Goal: Information Seeking & Learning: Compare options

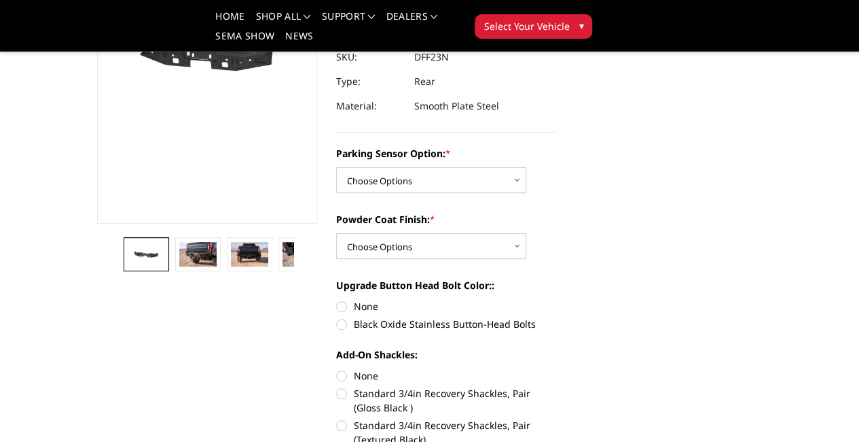
scroll to position [204, 0]
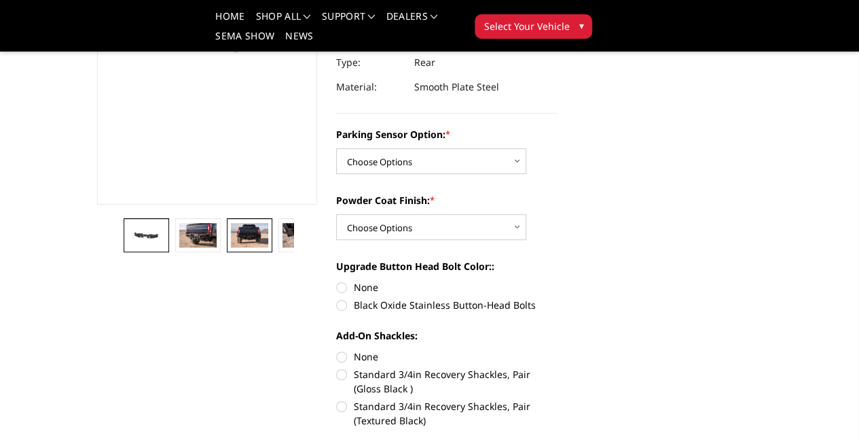
click at [227, 252] on link at bounding box center [249, 235] width 45 height 34
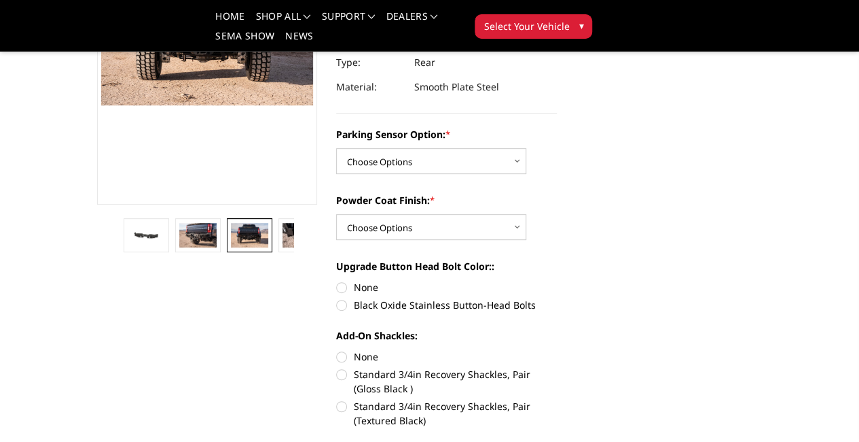
scroll to position [175, 0]
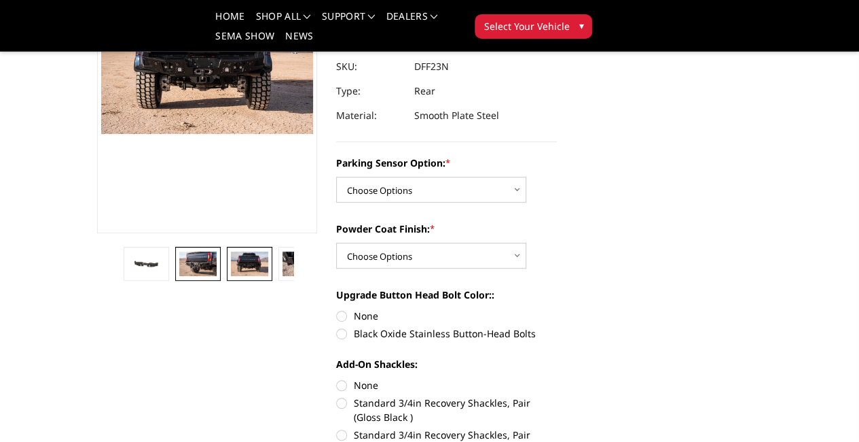
click at [179, 276] on img at bounding box center [197, 263] width 37 height 24
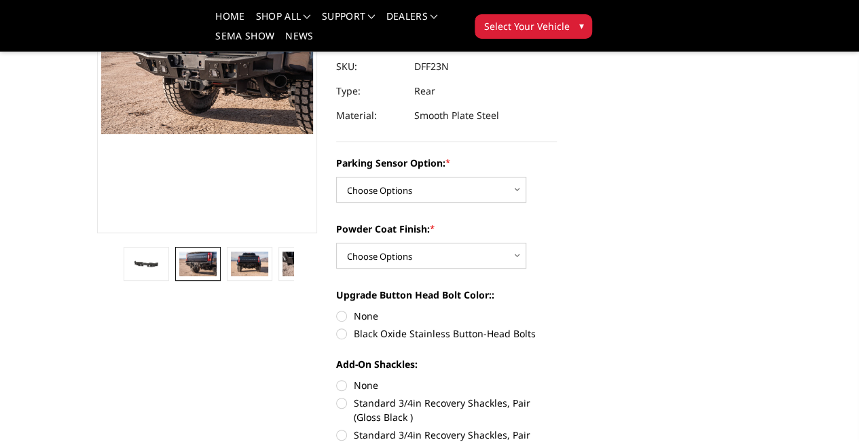
click at [334, 276] on img at bounding box center [352, 263] width 37 height 24
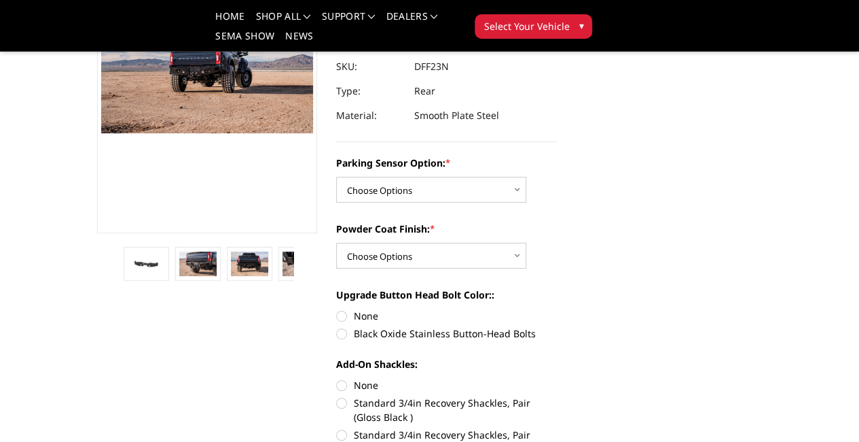
scroll to position [177, 0]
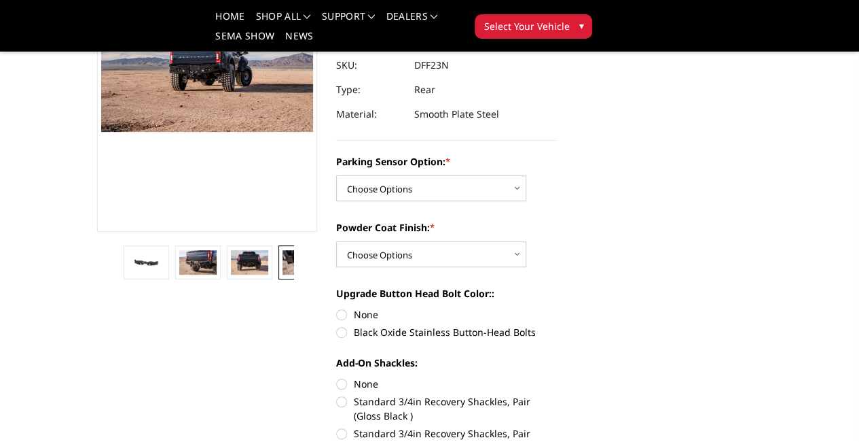
drag, startPoint x: 213, startPoint y: 344, endPoint x: 213, endPoint y: 326, distance: 17.7
click at [283, 274] on img at bounding box center [301, 262] width 37 height 24
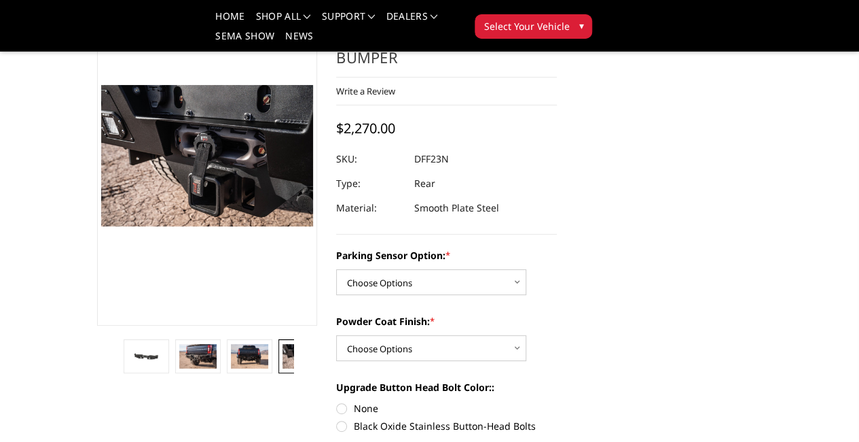
scroll to position [0, 0]
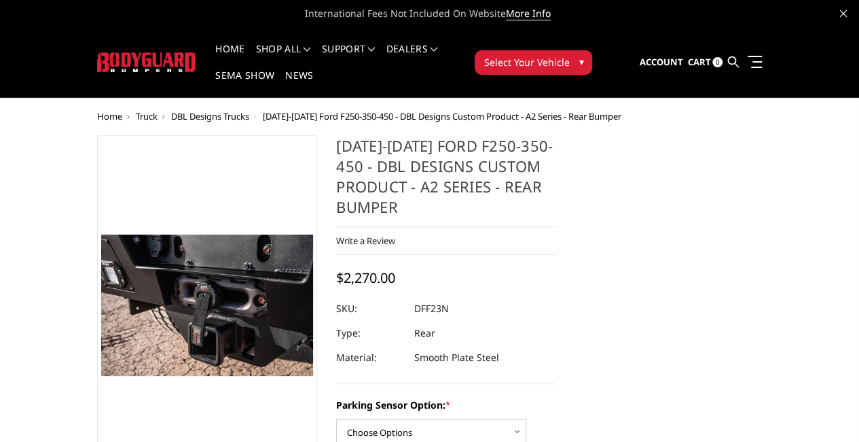
click at [592, 52] on button "Select Your Vehicle ▾" at bounding box center [534, 62] width 118 height 24
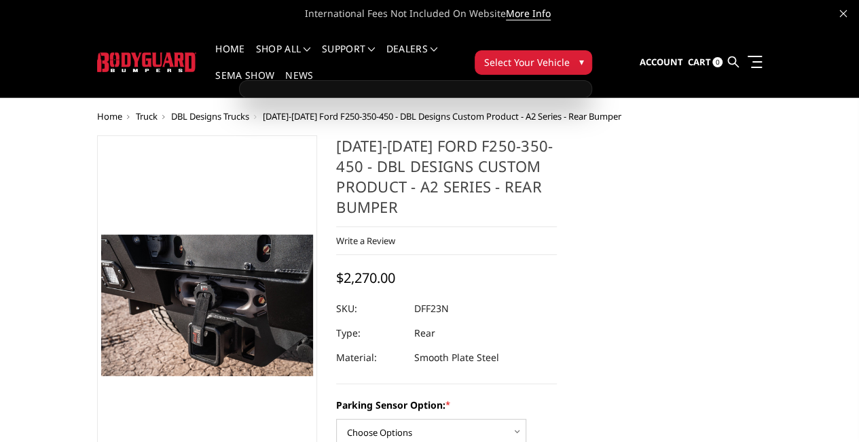
click at [592, 50] on button "Select Your Vehicle ▾" at bounding box center [534, 62] width 118 height 24
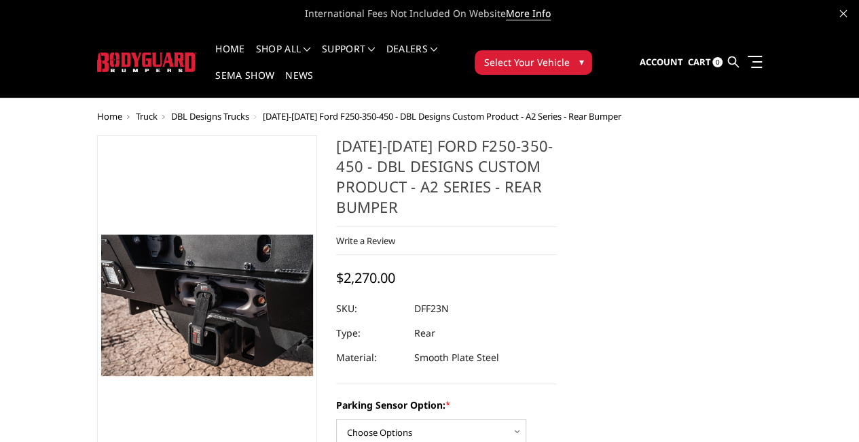
click at [584, 54] on span "▾" at bounding box center [581, 61] width 5 height 14
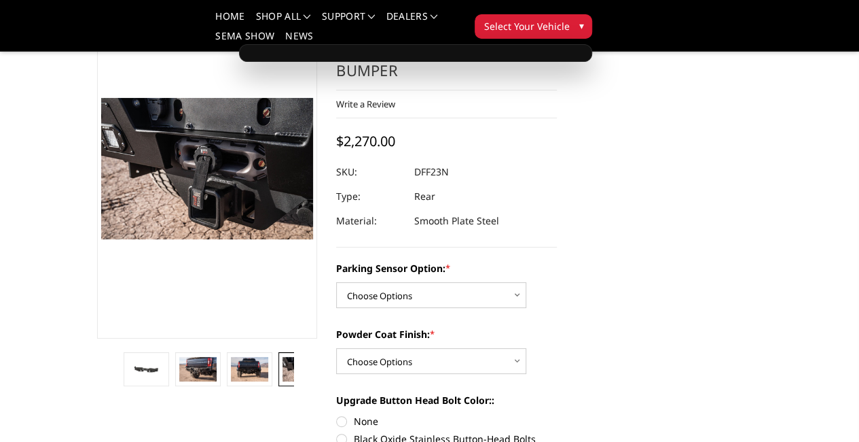
scroll to position [68, 0]
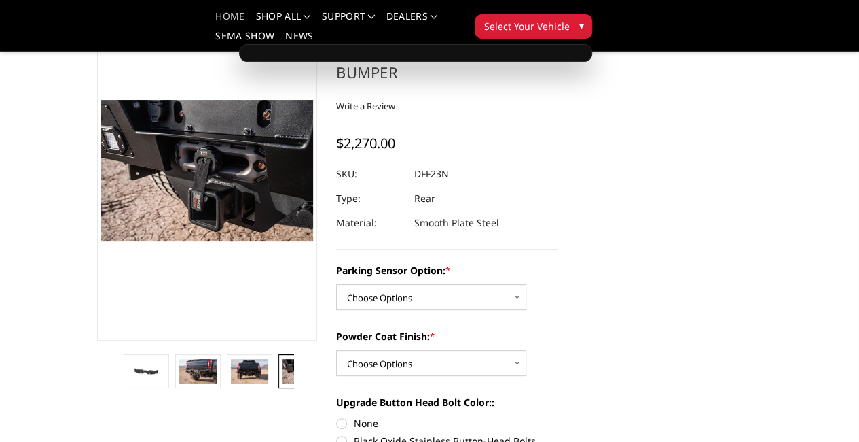
click at [215, 20] on link "Home" at bounding box center [229, 22] width 29 height 20
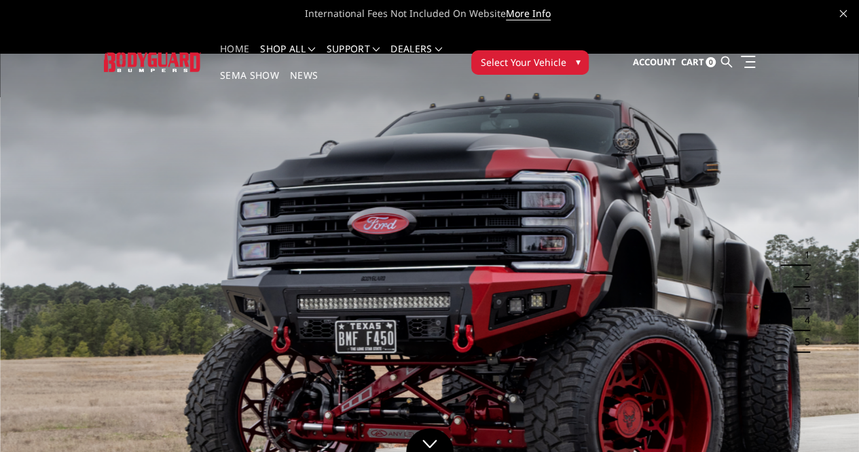
click at [580, 54] on span "▾" at bounding box center [577, 61] width 5 height 14
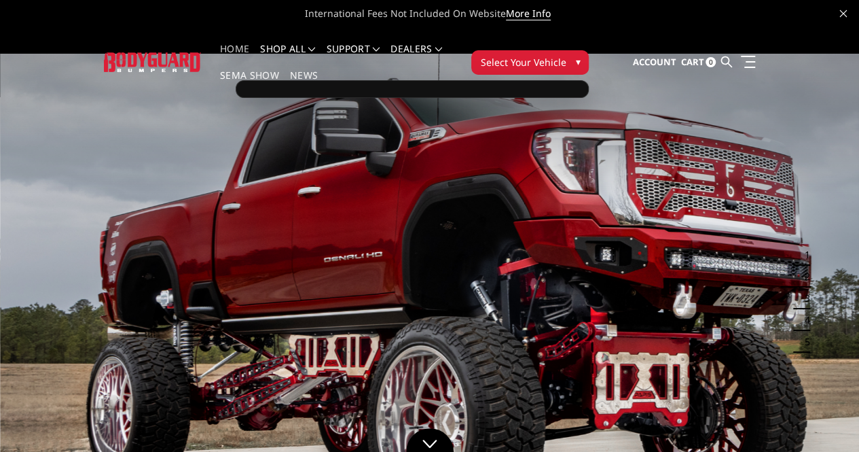
click at [580, 54] on span "▾" at bounding box center [577, 61] width 5 height 14
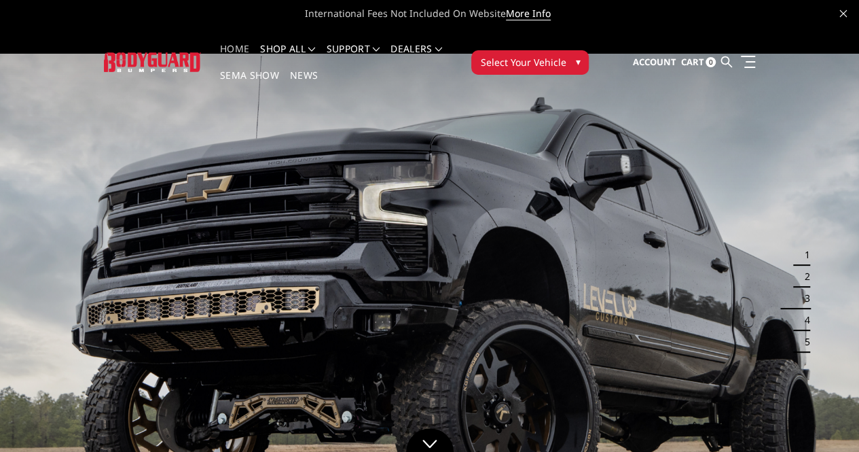
click at [589, 50] on button "Select Your Vehicle ▾" at bounding box center [531, 62] width 118 height 24
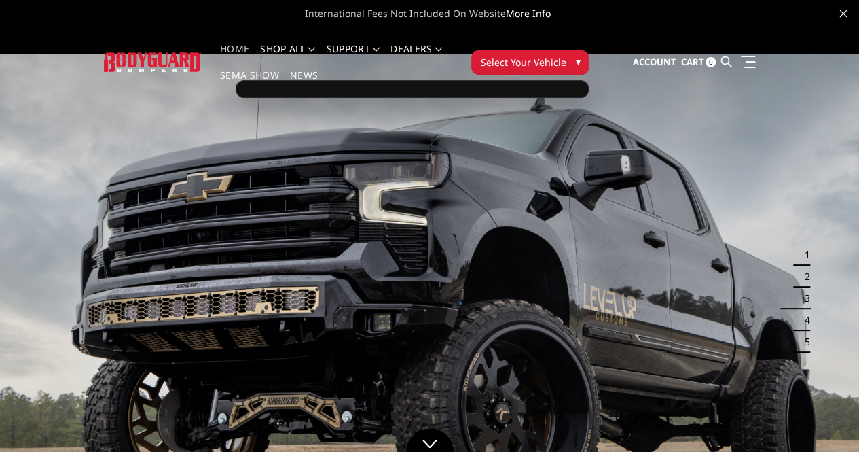
click at [589, 50] on button "Select Your Vehicle ▾" at bounding box center [531, 62] width 118 height 24
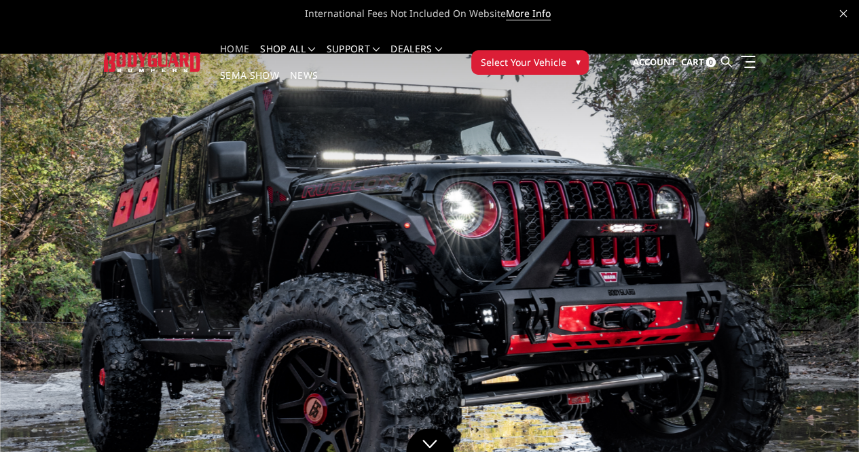
click at [580, 54] on span "▾" at bounding box center [577, 61] width 5 height 14
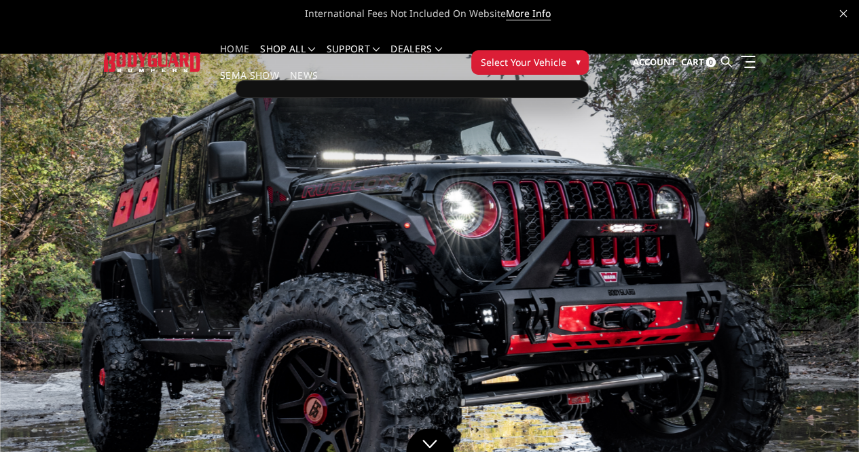
click at [580, 54] on span "▾" at bounding box center [577, 61] width 5 height 14
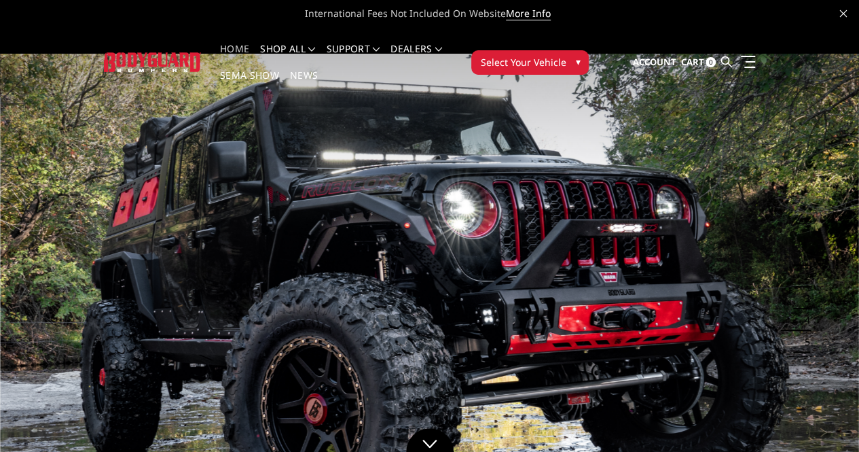
click at [580, 54] on span "▾" at bounding box center [577, 61] width 5 height 14
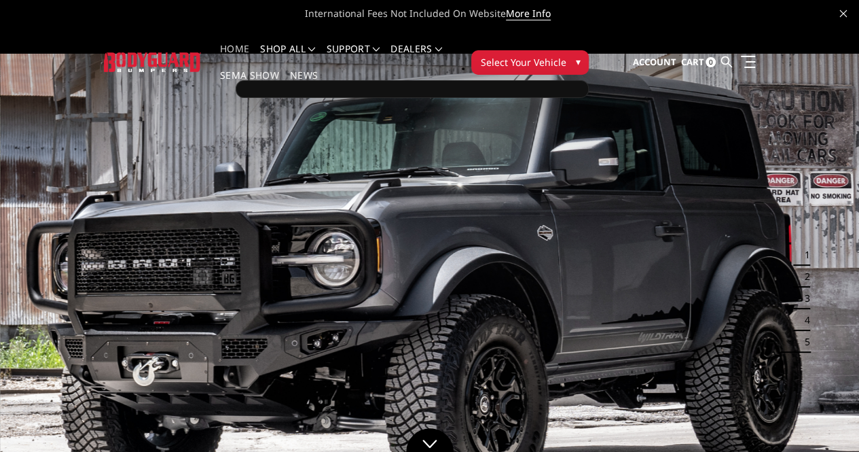
click at [580, 54] on span "▾" at bounding box center [577, 61] width 5 height 14
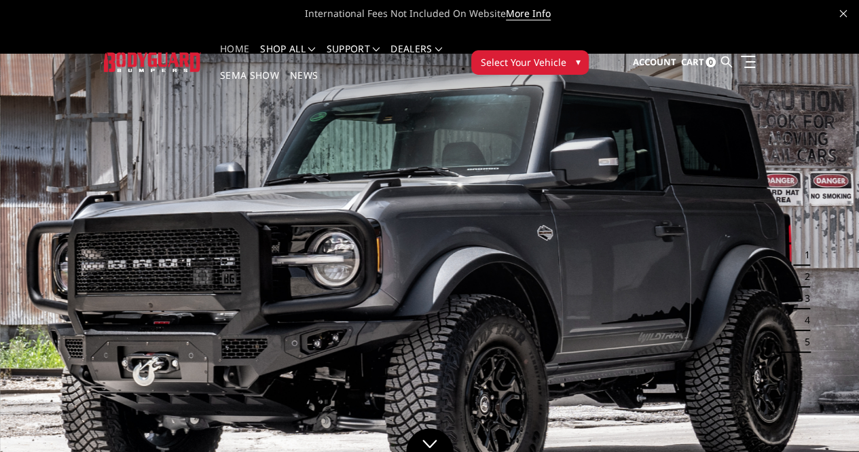
click at [580, 54] on span "▾" at bounding box center [577, 61] width 5 height 14
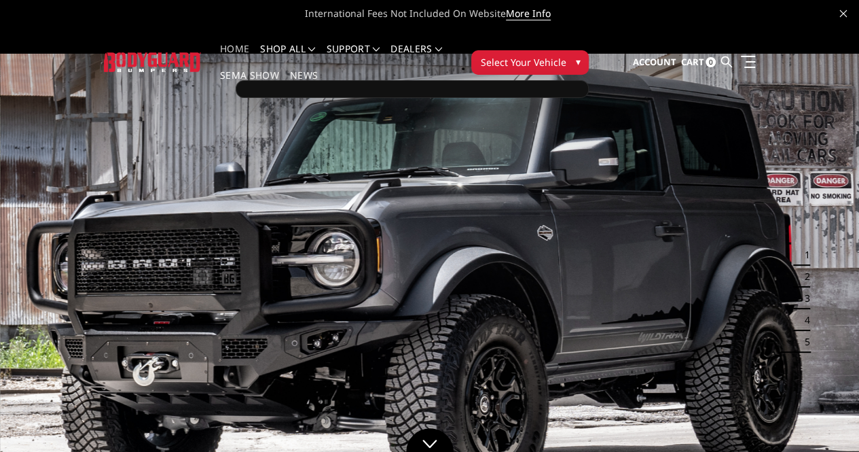
click at [580, 54] on span "▾" at bounding box center [577, 61] width 5 height 14
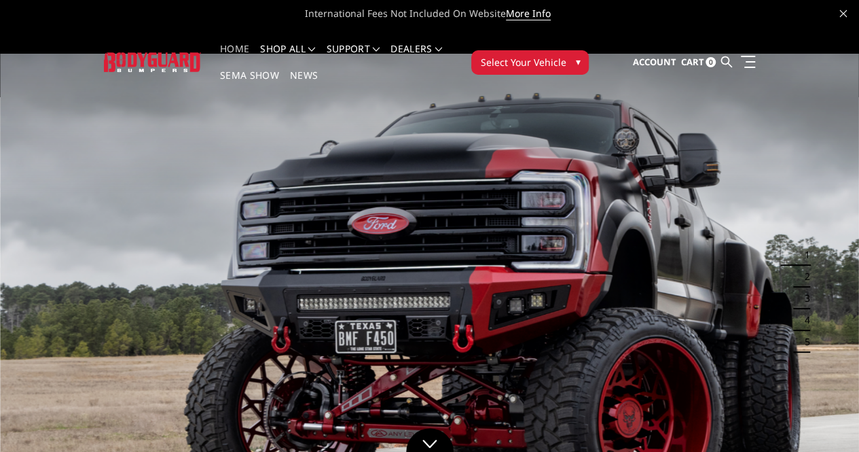
click at [416, 230] on img at bounding box center [429, 296] width 859 height 484
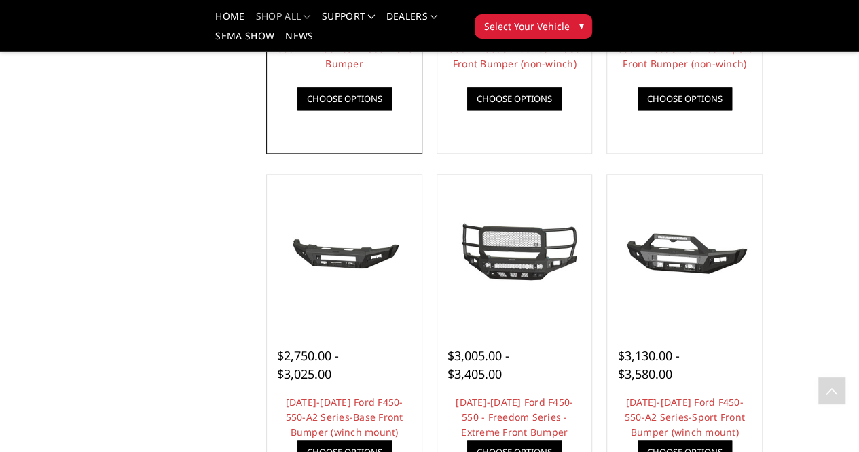
scroll to position [679, 0]
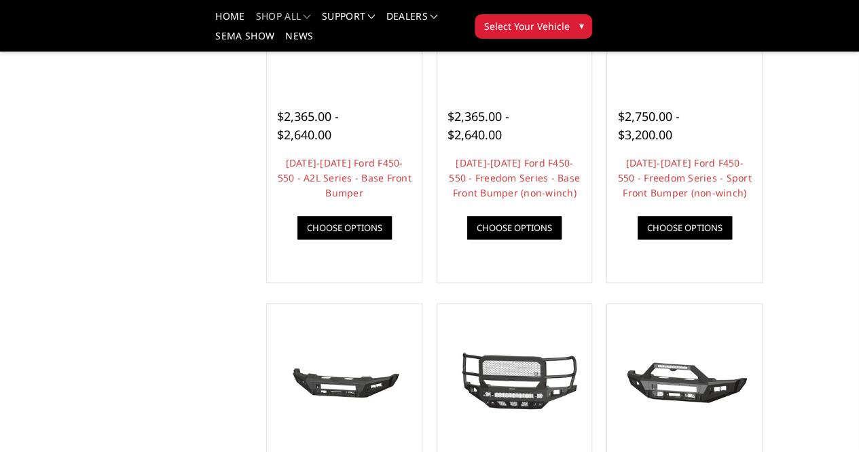
click at [584, 18] on span "▾" at bounding box center [581, 25] width 5 height 14
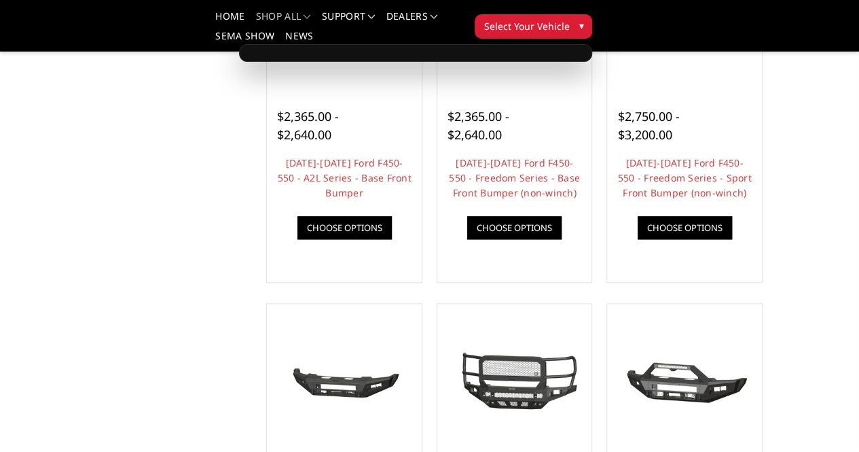
click at [592, 46] on div at bounding box center [415, 53] width 353 height 18
click at [569, 19] on span "Select Your Vehicle" at bounding box center [527, 26] width 86 height 14
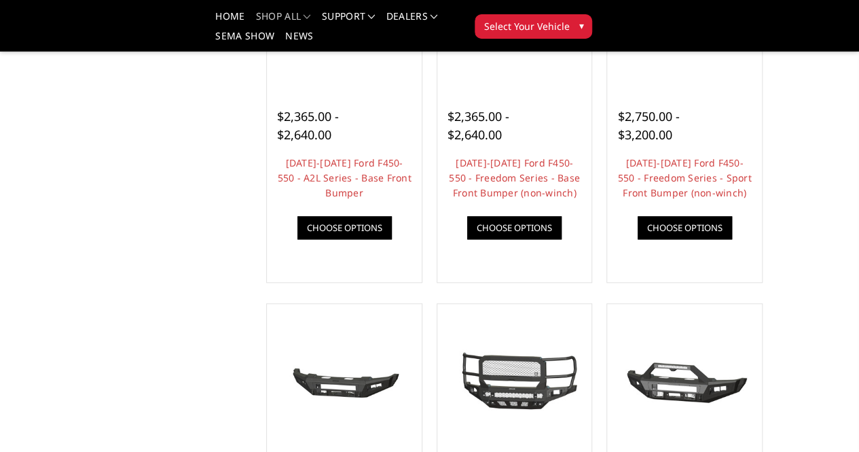
click at [569, 19] on span "Select Your Vehicle" at bounding box center [527, 26] width 86 height 14
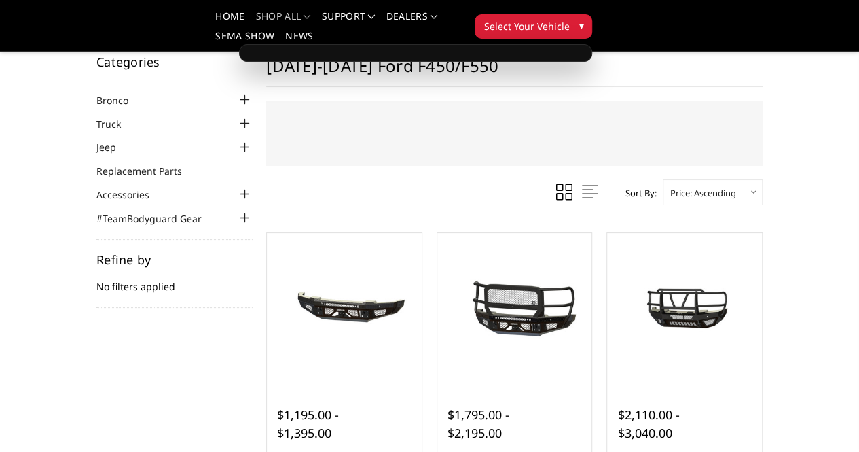
scroll to position [0, 0]
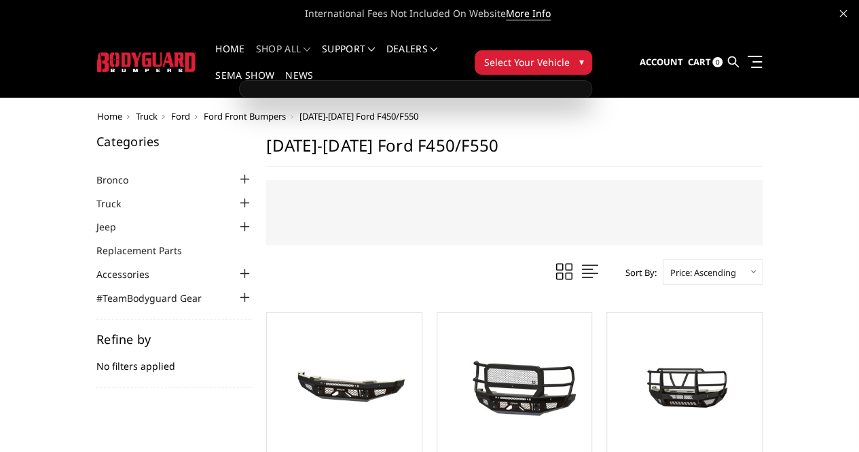
click at [171, 110] on span "Ford" at bounding box center [180, 116] width 19 height 12
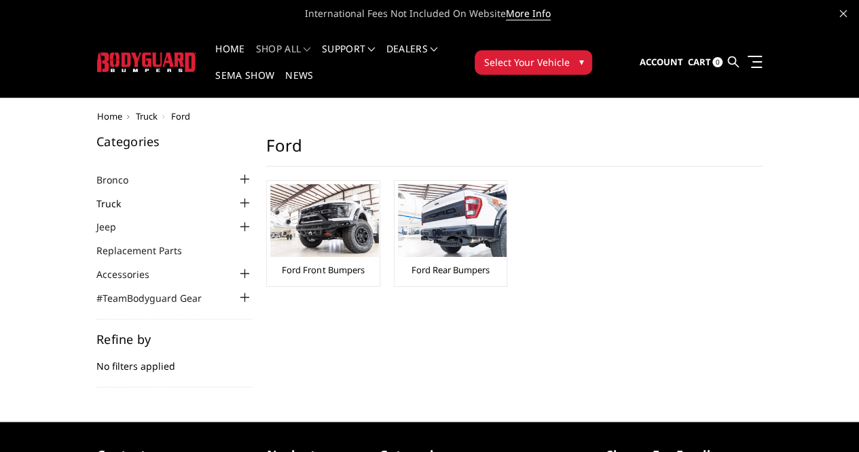
click at [96, 196] on link "Truck" at bounding box center [116, 203] width 41 height 14
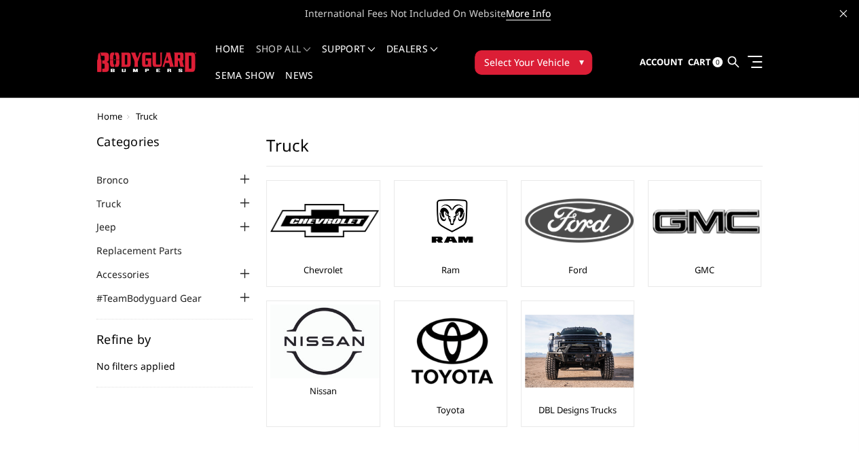
click at [525, 205] on img at bounding box center [579, 219] width 109 height 43
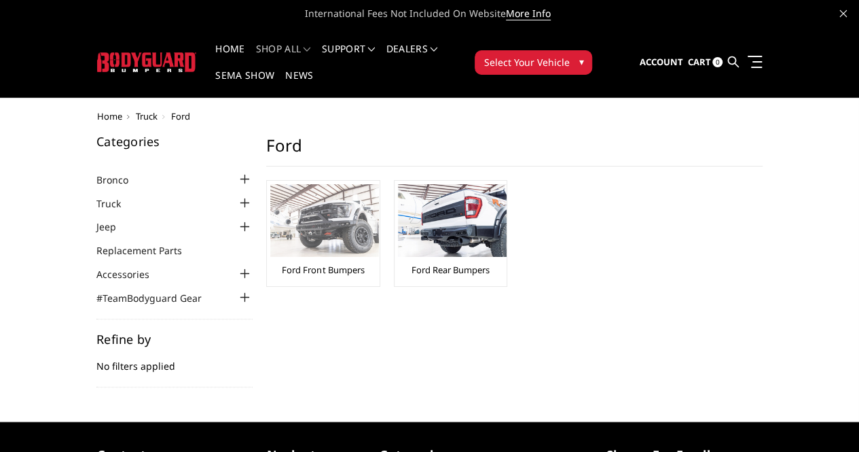
click at [270, 217] on img at bounding box center [324, 220] width 109 height 73
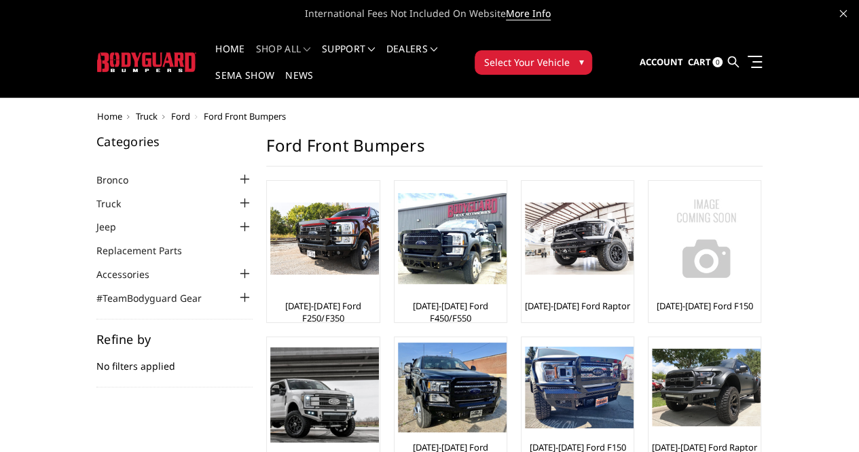
scroll to position [68, 0]
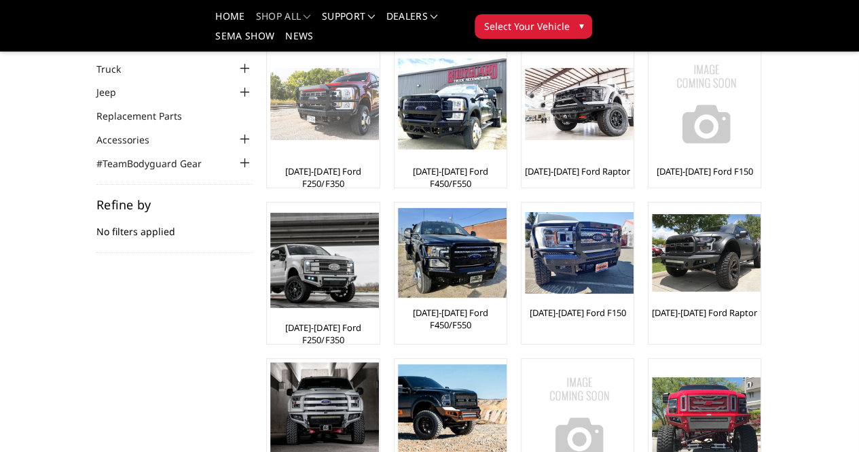
click at [270, 134] on img at bounding box center [324, 104] width 109 height 73
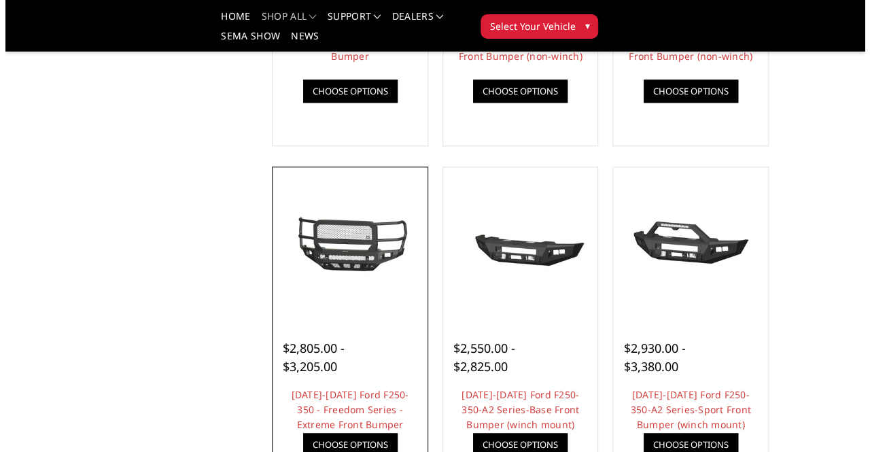
scroll to position [747, 0]
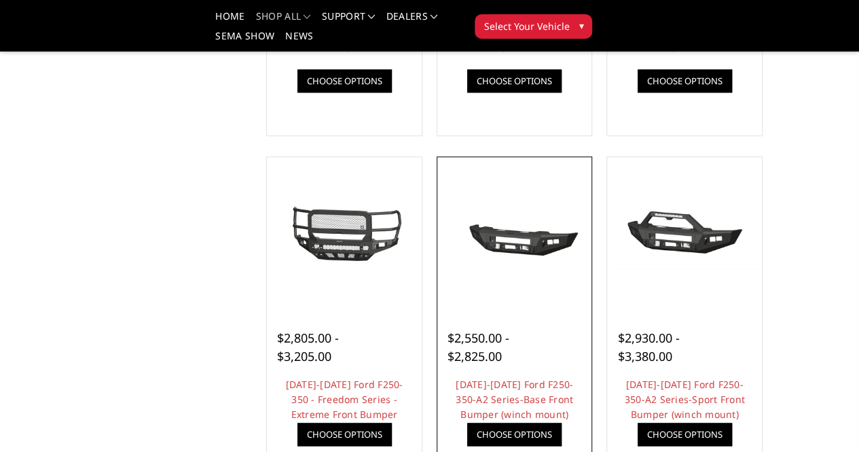
click at [0, 0] on link "Quick view" at bounding box center [0, 0] width 0 height 0
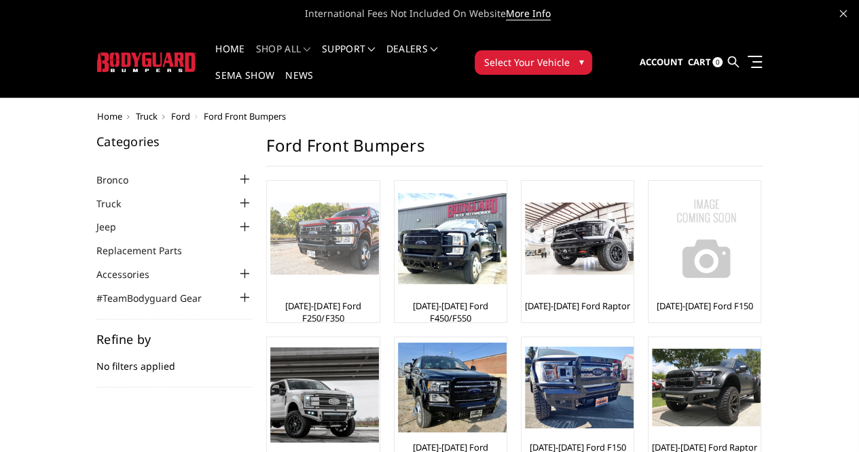
click at [270, 300] on link "[DATE]-[DATE] Ford F250/F350" at bounding box center [322, 312] width 105 height 24
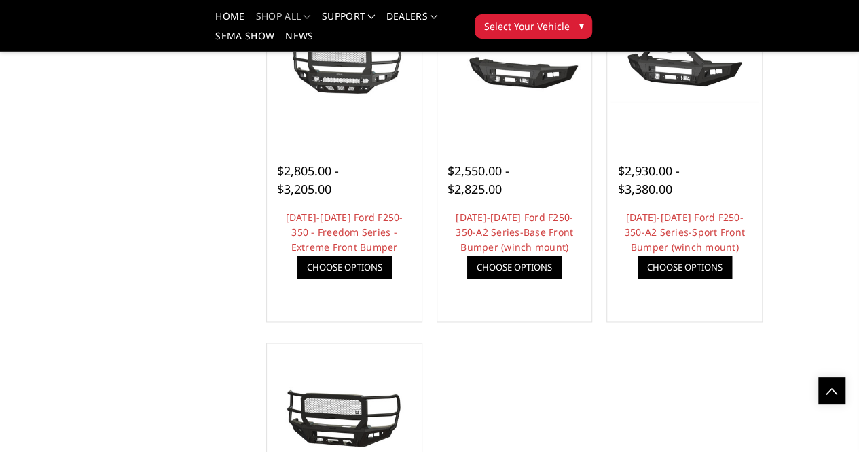
scroll to position [883, 0]
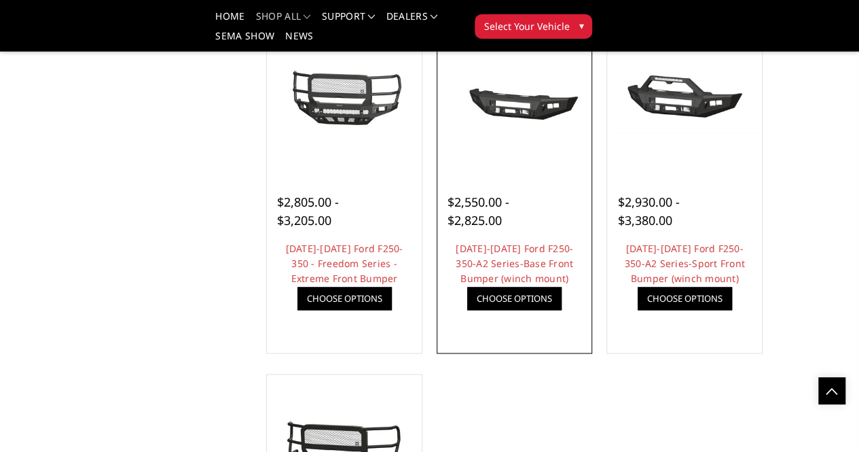
click at [0, 0] on img at bounding box center [0, 0] width 0 height 0
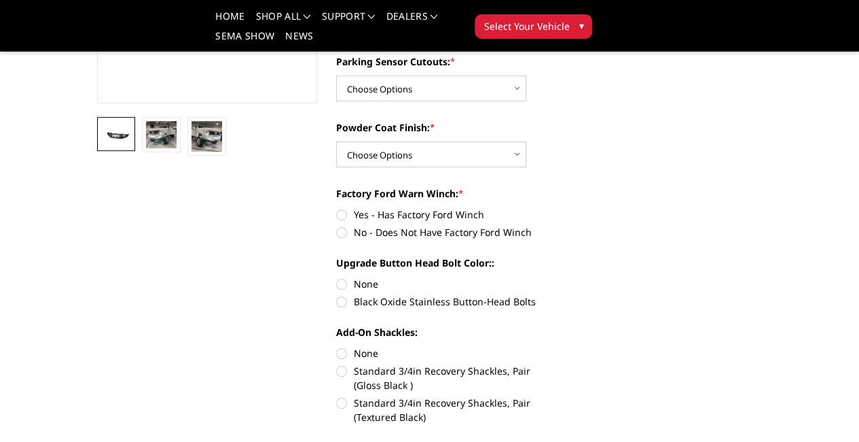
scroll to position [340, 0]
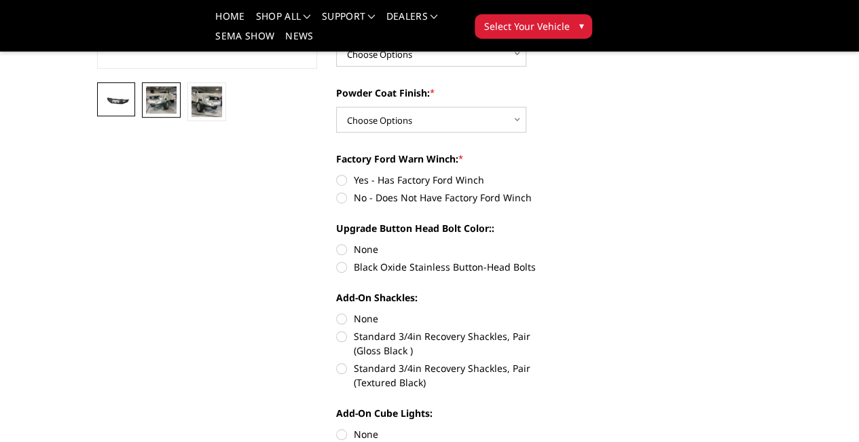
click at [146, 113] on img at bounding box center [161, 99] width 31 height 27
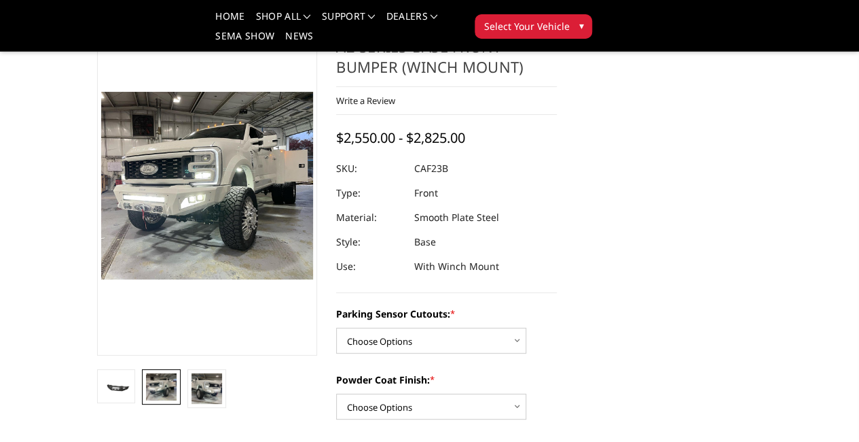
scroll to position [75, 0]
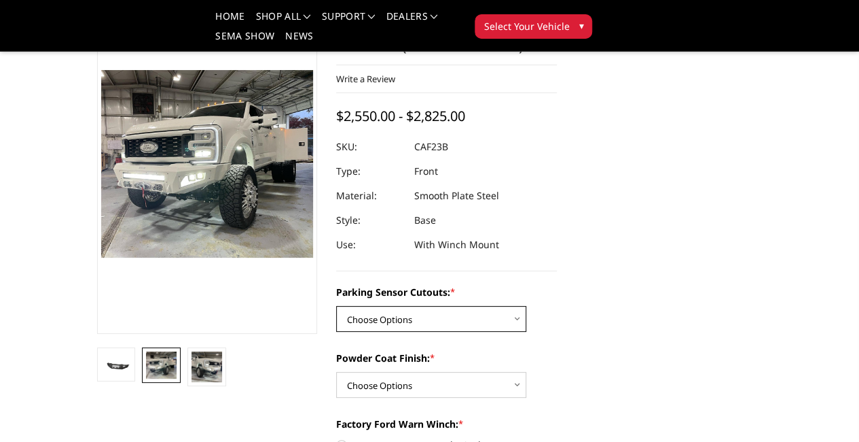
click at [510, 306] on select "Choose Options No-Without Parking Sensor Cutouts Yes-With Parking Sensor Cutouts" at bounding box center [431, 319] width 190 height 26
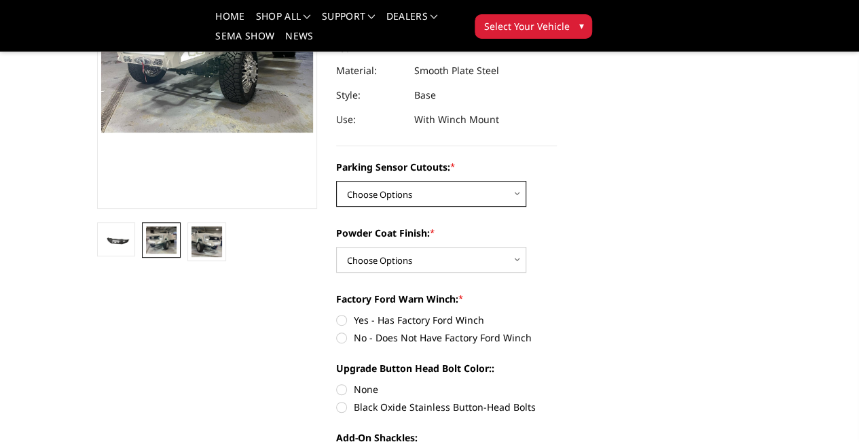
scroll to position [211, 0]
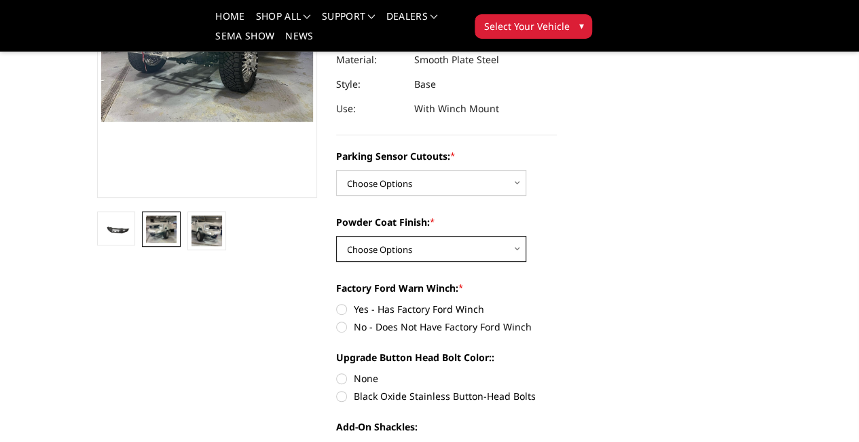
click at [514, 236] on select "Choose Options Bare Metal Textured Black Powder Coat" at bounding box center [431, 249] width 190 height 26
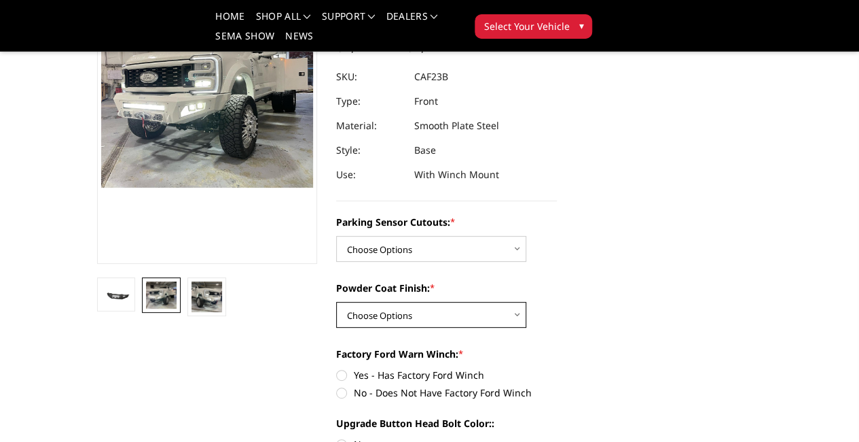
scroll to position [279, 0]
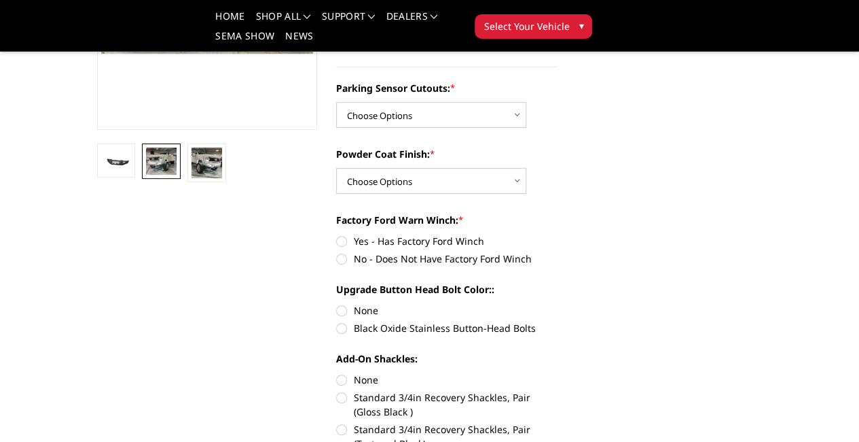
drag, startPoint x: 112, startPoint y: 243, endPoint x: 149, endPoint y: 247, distance: 36.9
click at [192, 178] on img at bounding box center [207, 162] width 31 height 31
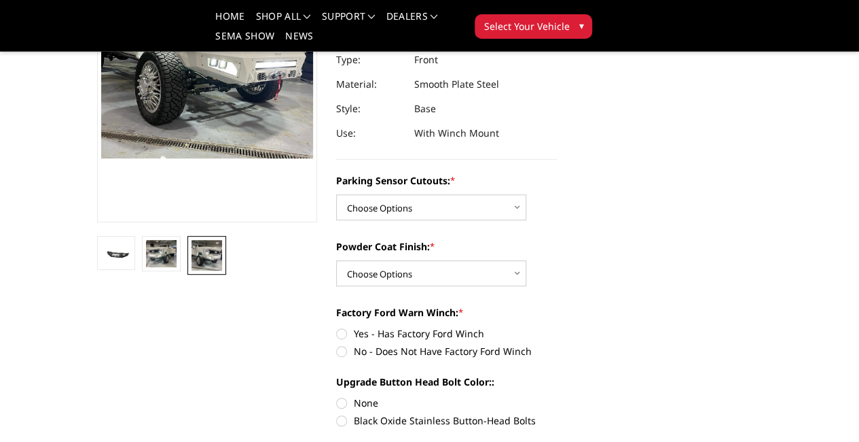
scroll to position [57, 0]
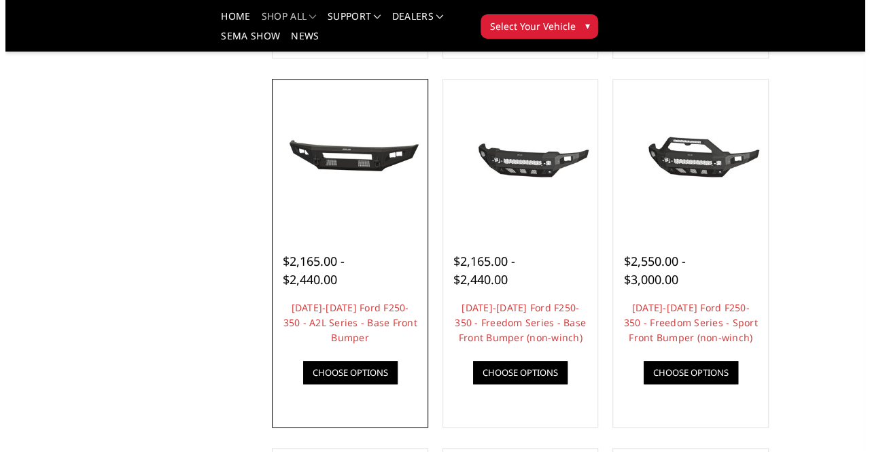
scroll to position [476, 0]
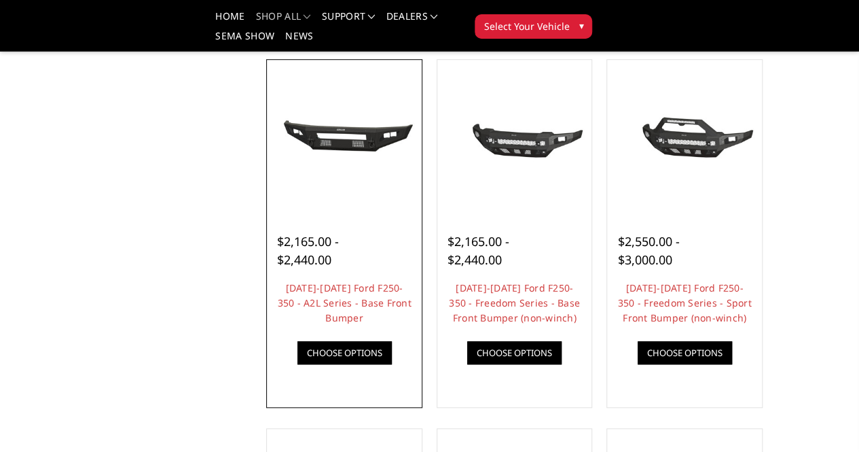
click at [0, 0] on link "Quick view" at bounding box center [0, 0] width 0 height 0
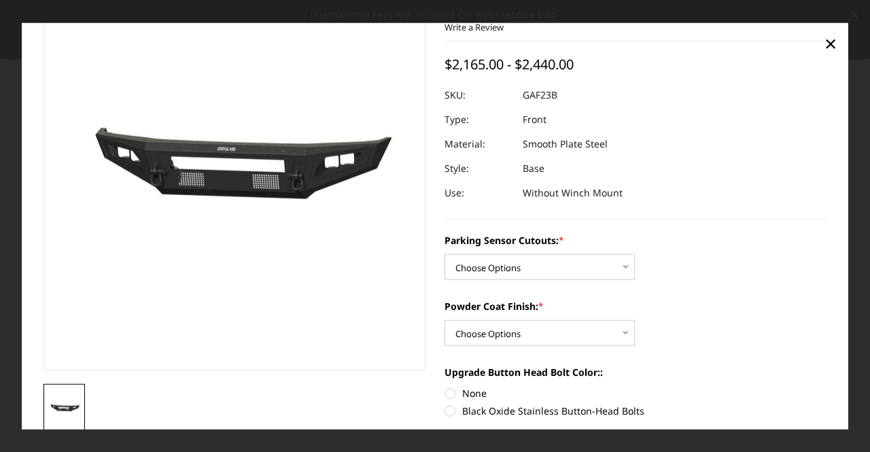
scroll to position [78, 0]
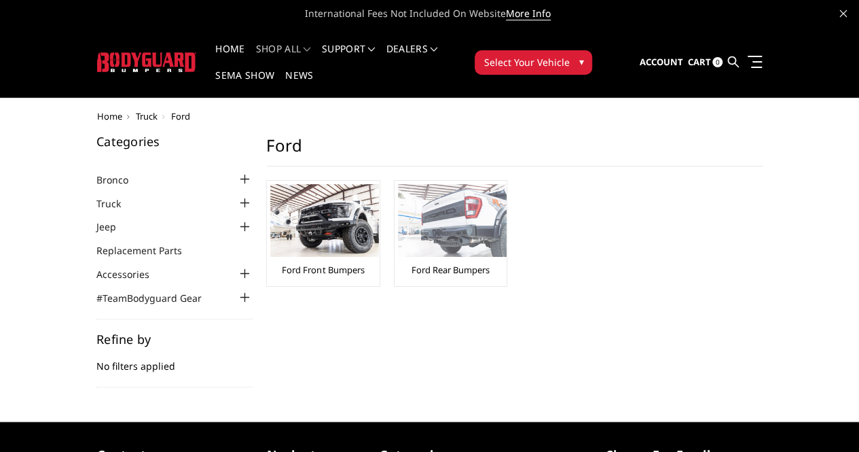
click at [398, 227] on img at bounding box center [452, 220] width 109 height 73
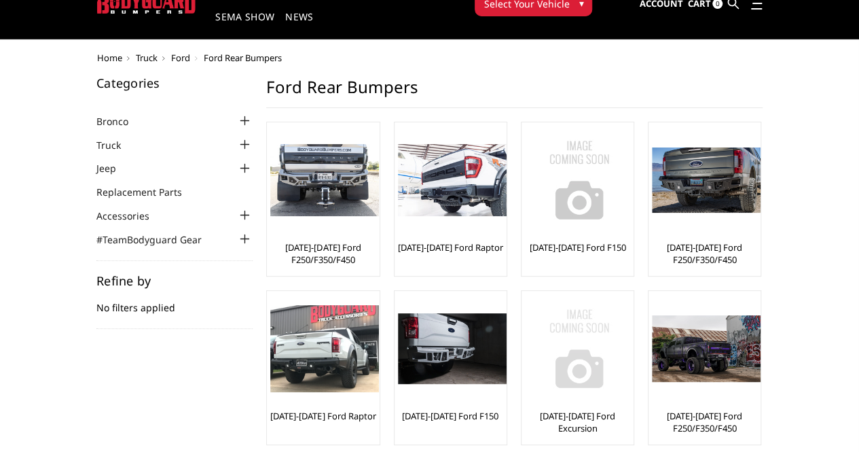
scroll to position [136, 0]
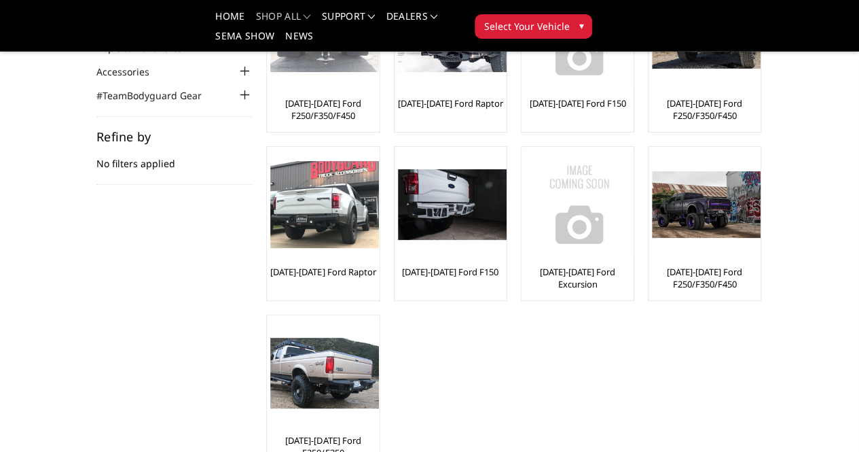
click at [270, 112] on link "[DATE]-[DATE] Ford F250/F350/F450" at bounding box center [322, 109] width 105 height 24
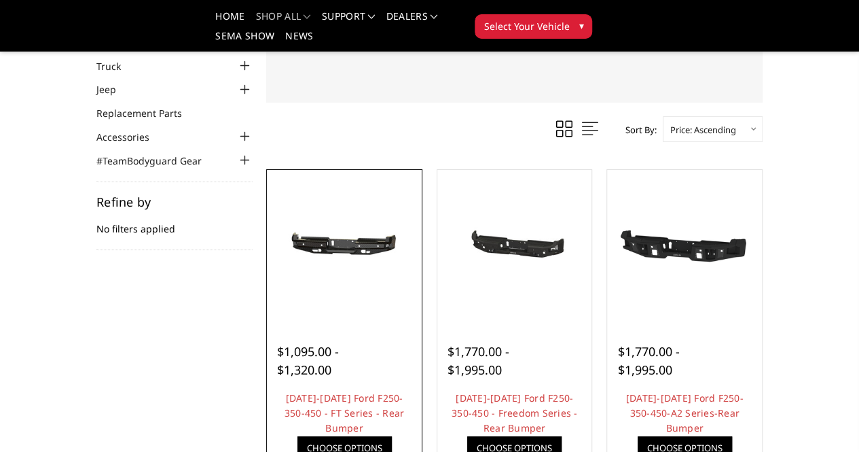
scroll to position [272, 0]
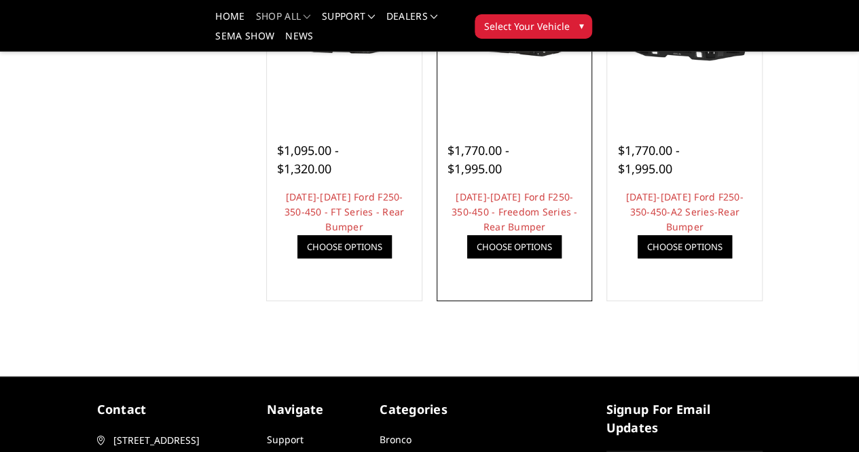
click at [503, 258] on link "Choose Options" at bounding box center [514, 246] width 94 height 23
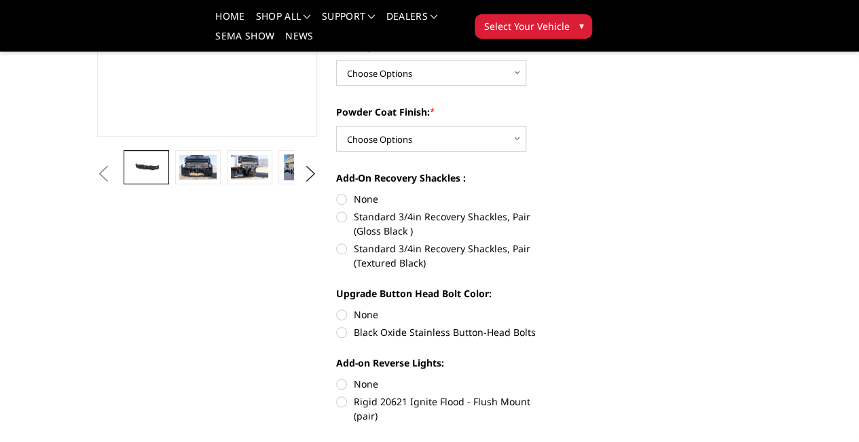
scroll to position [340, 0]
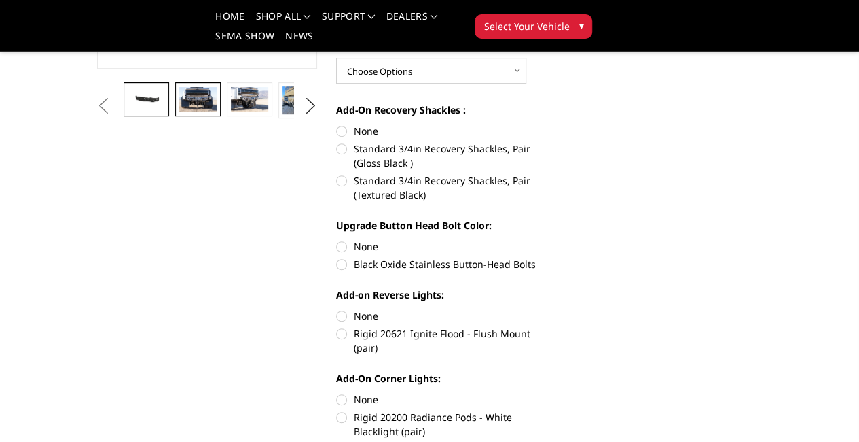
click at [179, 111] on img at bounding box center [197, 99] width 37 height 24
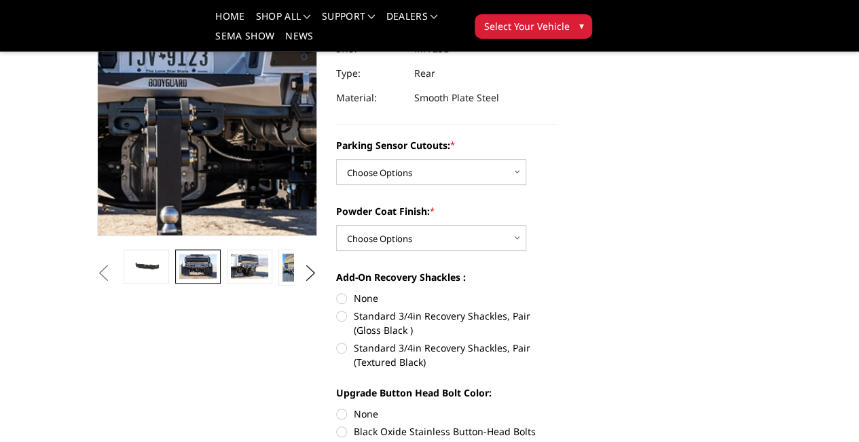
scroll to position [204, 0]
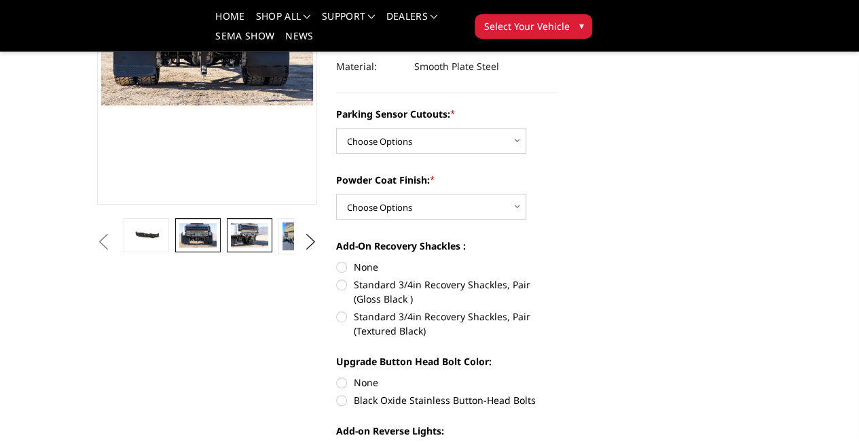
click at [231, 247] on img at bounding box center [249, 235] width 37 height 24
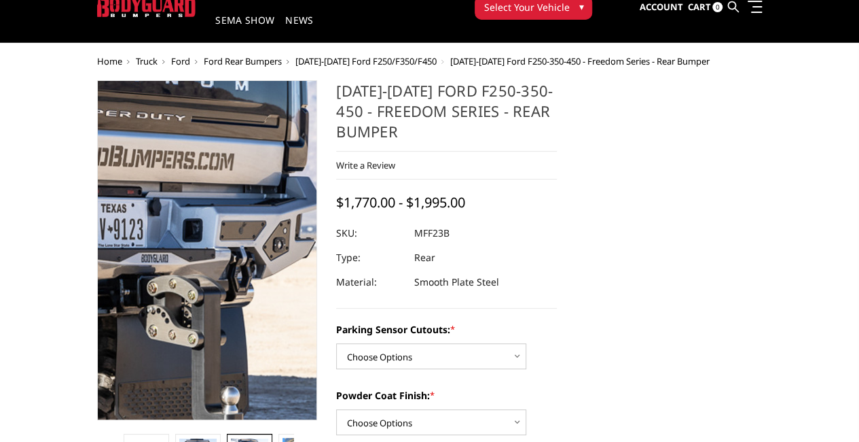
scroll to position [0, 0]
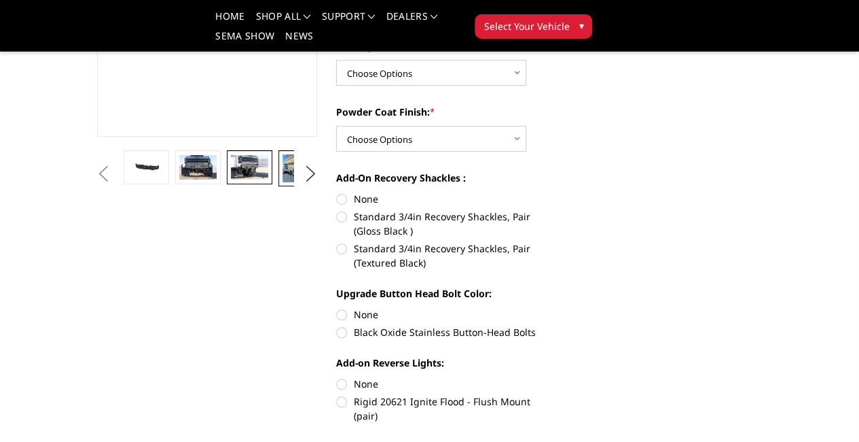
click at [283, 182] on img at bounding box center [301, 168] width 37 height 28
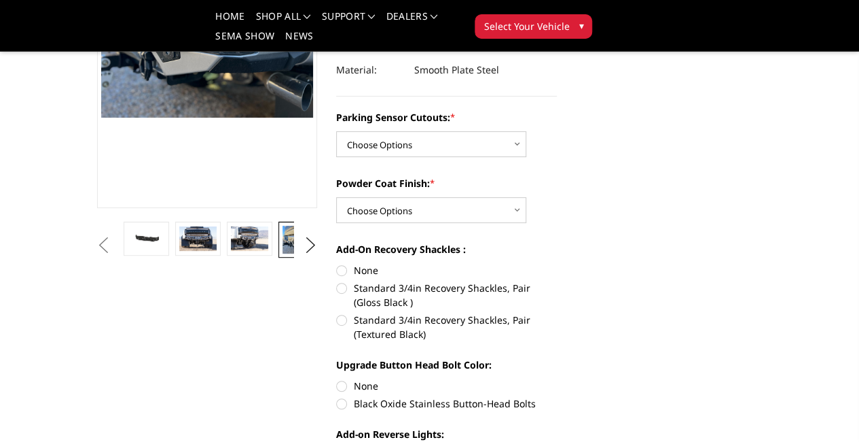
scroll to position [123, 0]
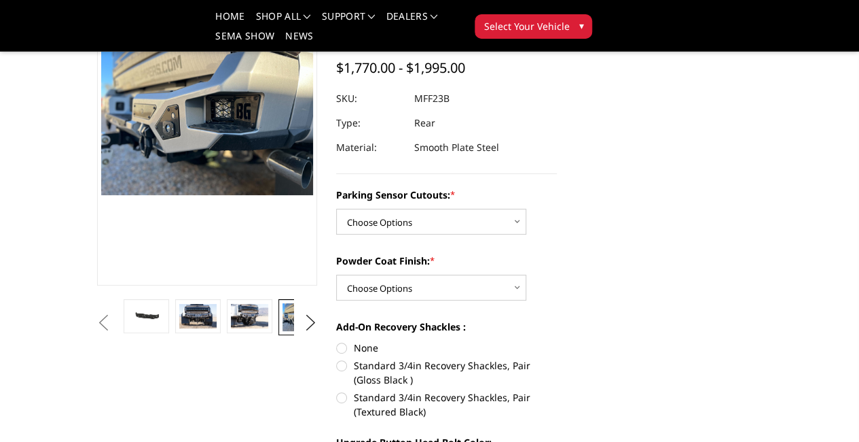
drag, startPoint x: 268, startPoint y: 387, endPoint x: 265, endPoint y: 380, distance: 7.6
click at [334, 331] on img at bounding box center [352, 317] width 37 height 28
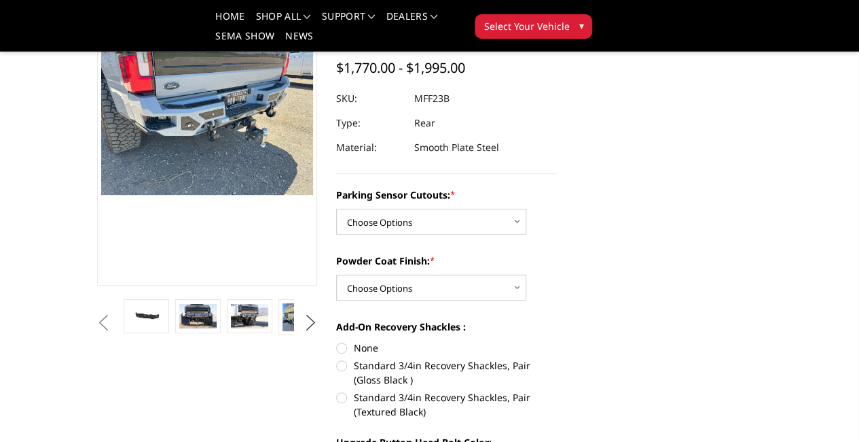
click at [302, 333] on button "Next" at bounding box center [310, 323] width 20 height 20
click at [334, 331] on img at bounding box center [352, 317] width 37 height 28
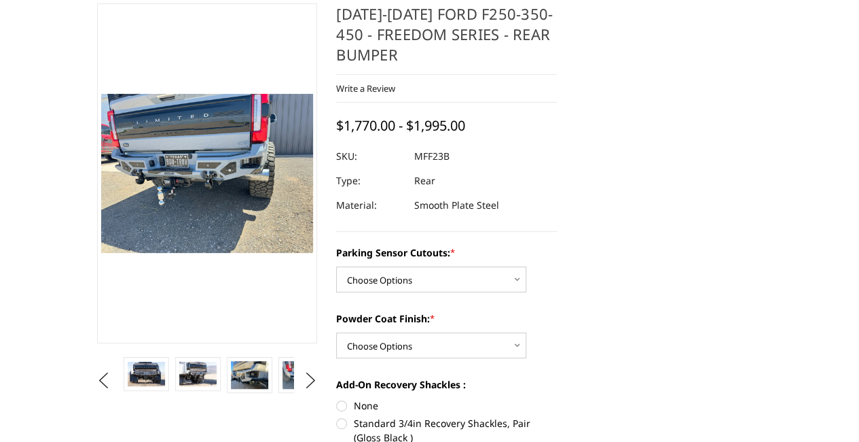
scroll to position [136, 0]
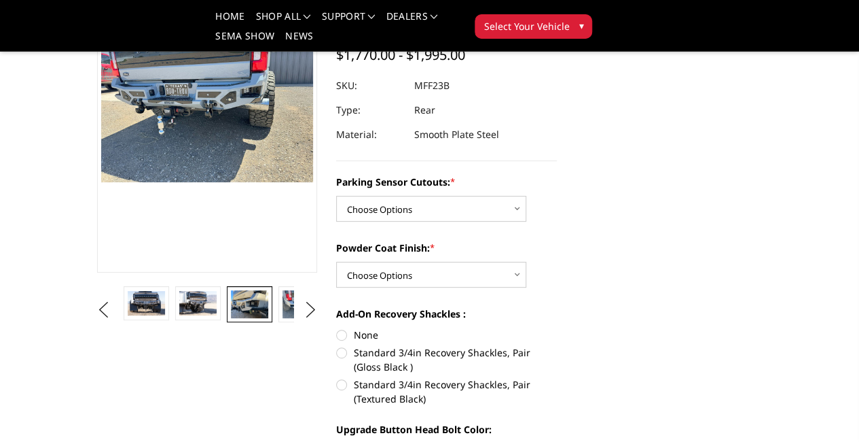
drag, startPoint x: 170, startPoint y: 376, endPoint x: 170, endPoint y: 354, distance: 21.7
click at [231, 318] on img at bounding box center [249, 304] width 37 height 28
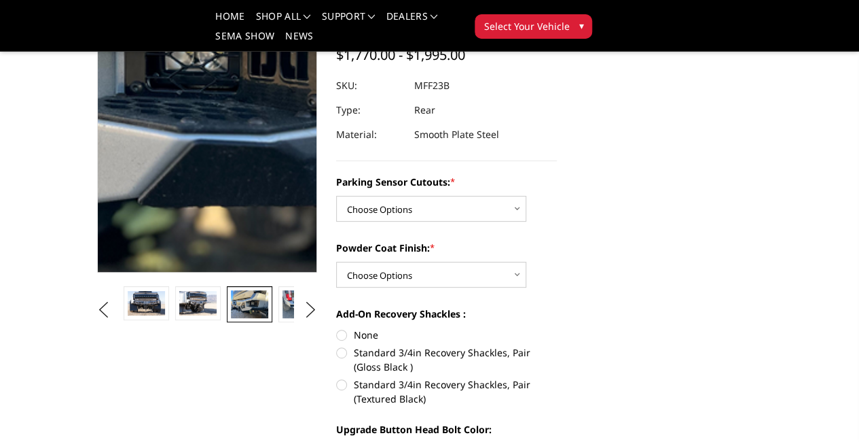
scroll to position [68, 0]
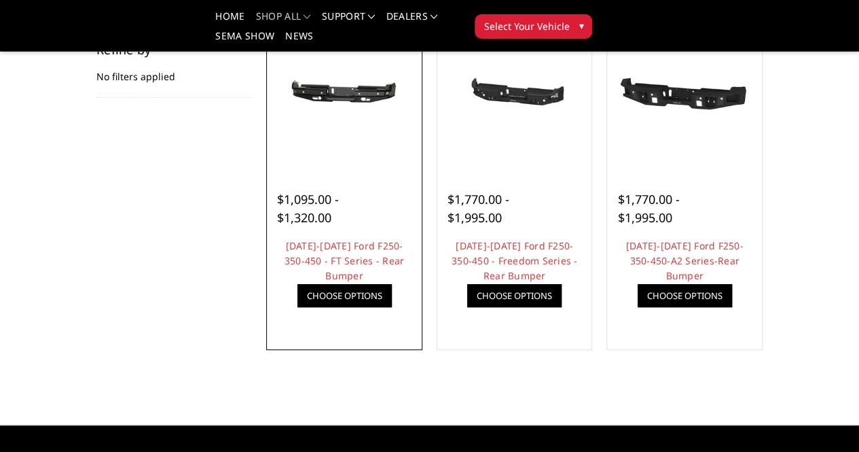
scroll to position [204, 0]
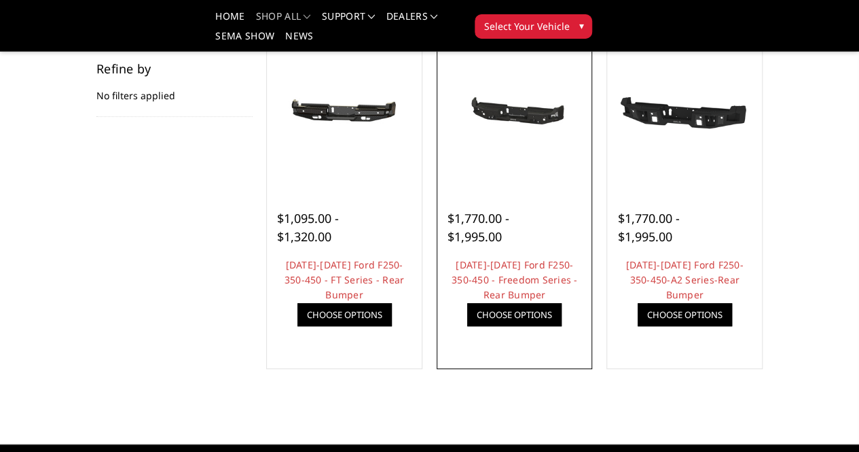
click at [502, 326] on link "Choose Options" at bounding box center [514, 314] width 94 height 23
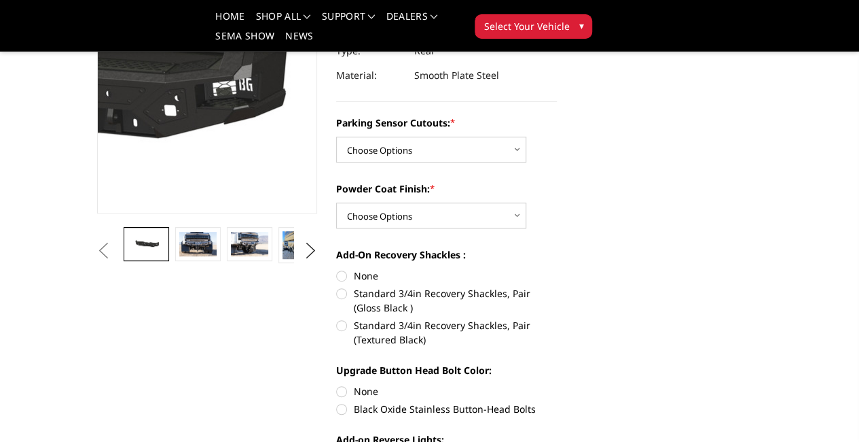
scroll to position [204, 0]
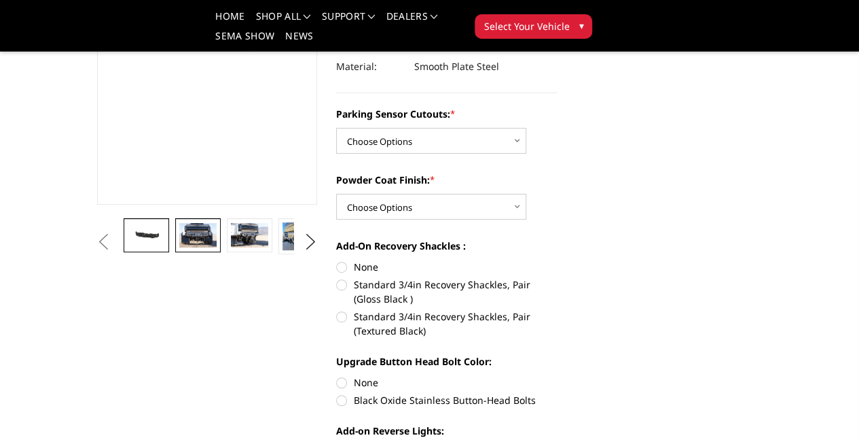
click at [179, 247] on img at bounding box center [197, 235] width 37 height 24
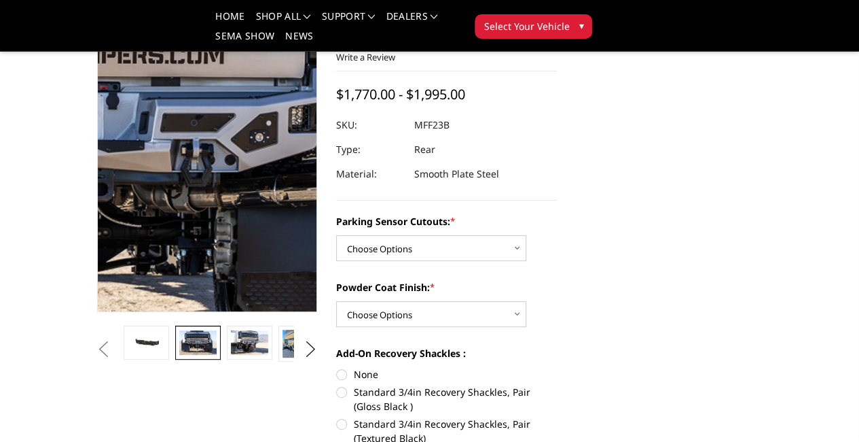
scroll to position [68, 0]
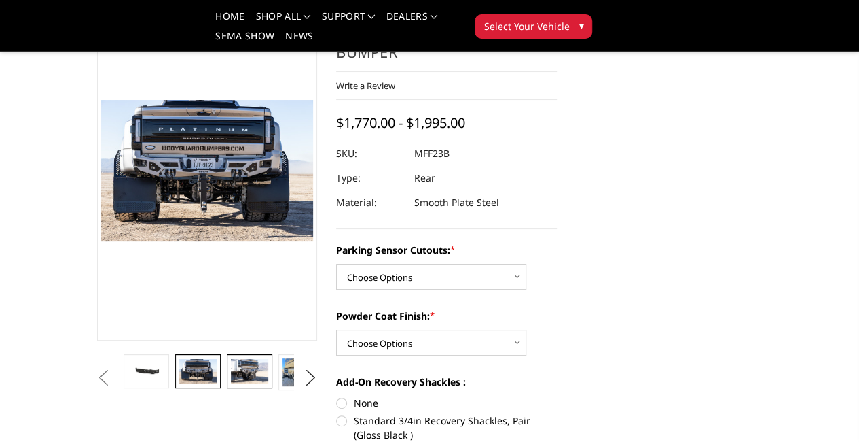
click at [231, 383] on img at bounding box center [249, 371] width 37 height 24
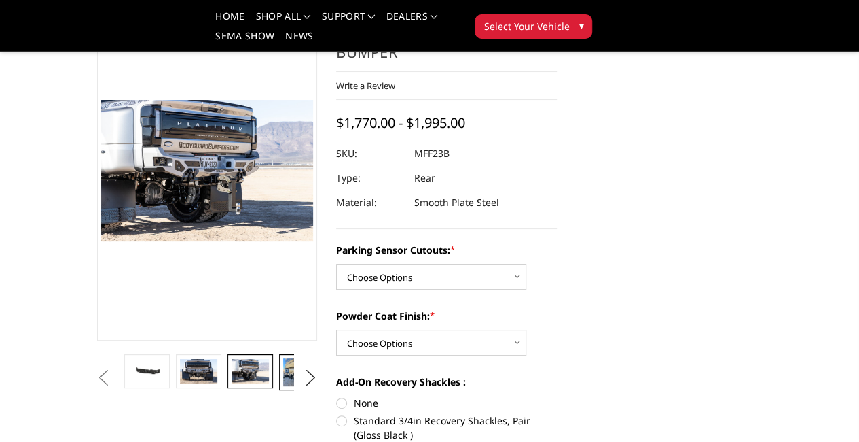
click at [279, 390] on link at bounding box center [301, 372] width 45 height 36
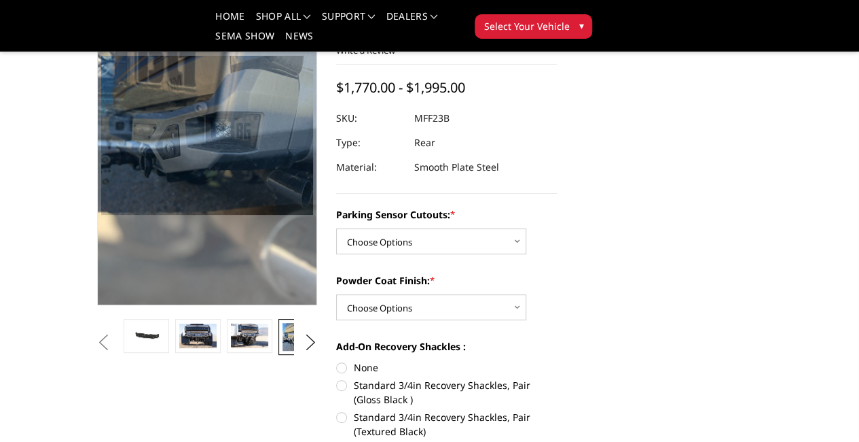
scroll to position [123, 0]
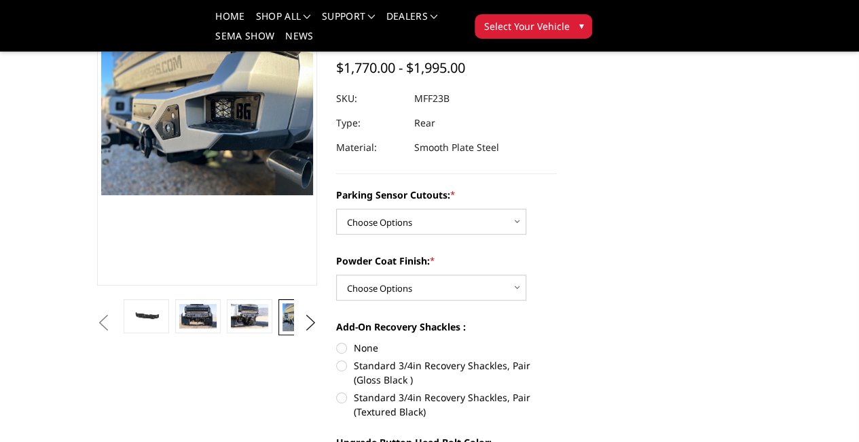
click at [334, 331] on img at bounding box center [352, 317] width 37 height 28
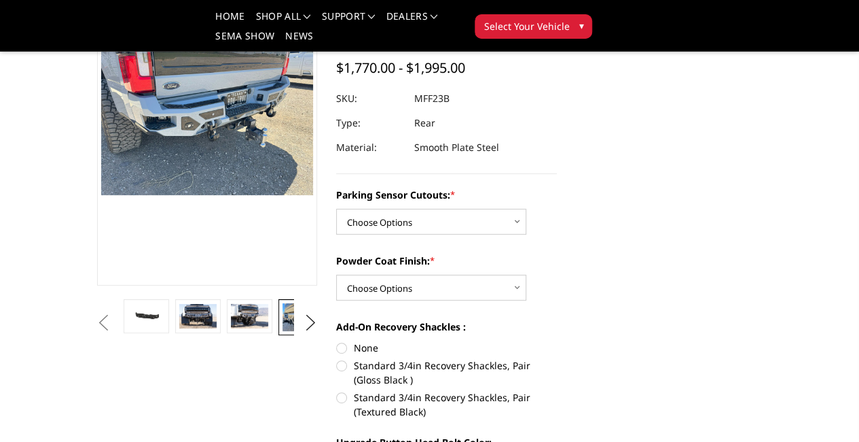
click at [283, 331] on img at bounding box center [301, 317] width 37 height 28
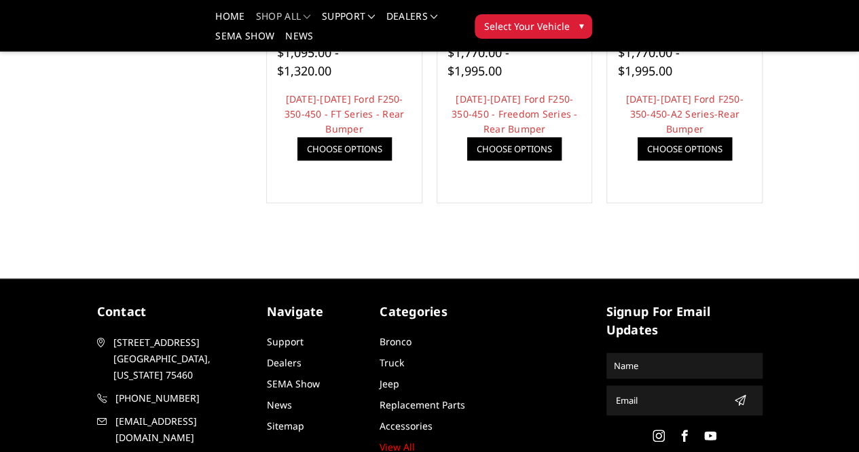
scroll to position [169, 0]
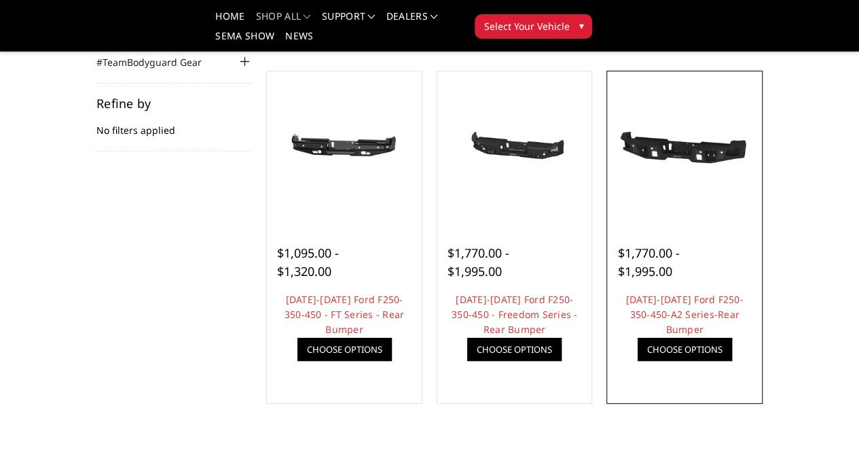
click at [0, 0] on img at bounding box center [0, 0] width 0 height 0
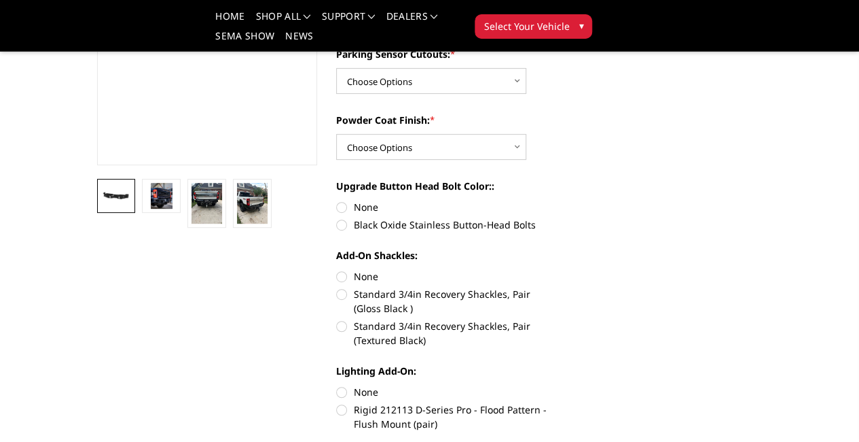
scroll to position [272, 0]
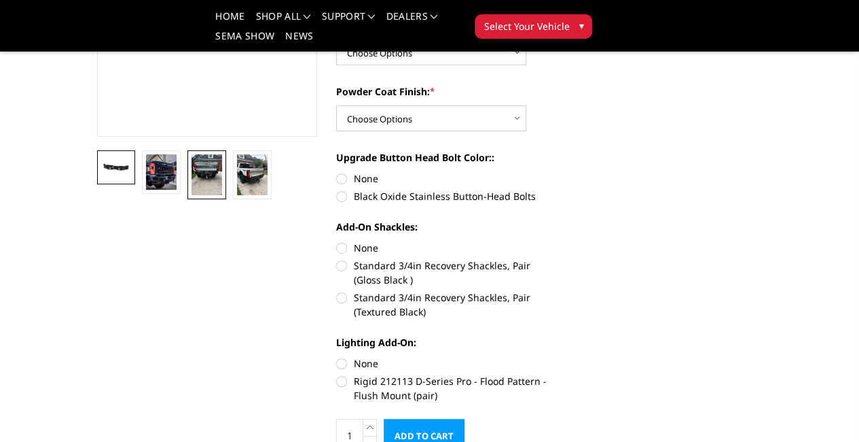
click at [192, 195] on img at bounding box center [207, 174] width 31 height 41
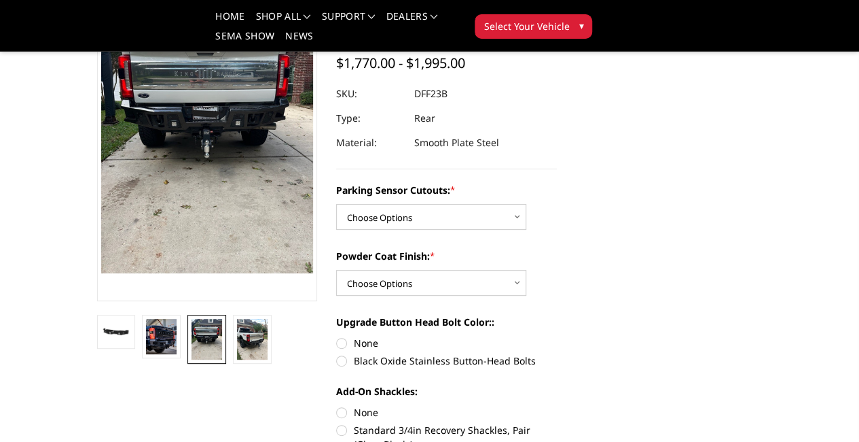
scroll to position [89, 0]
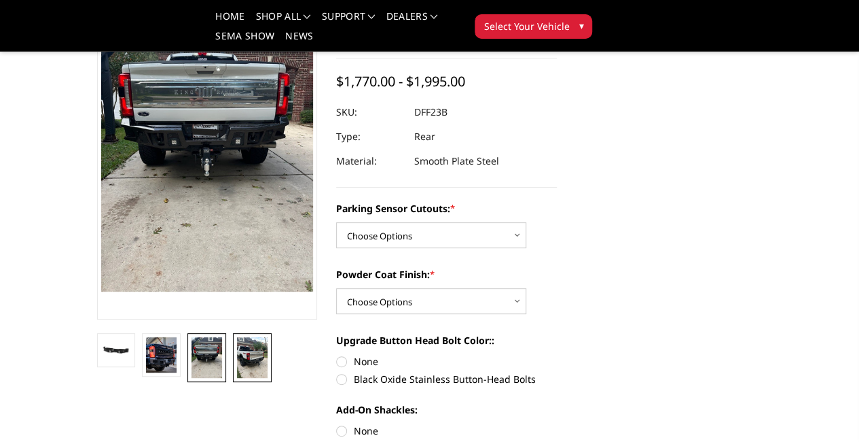
click at [237, 378] on img at bounding box center [252, 357] width 31 height 41
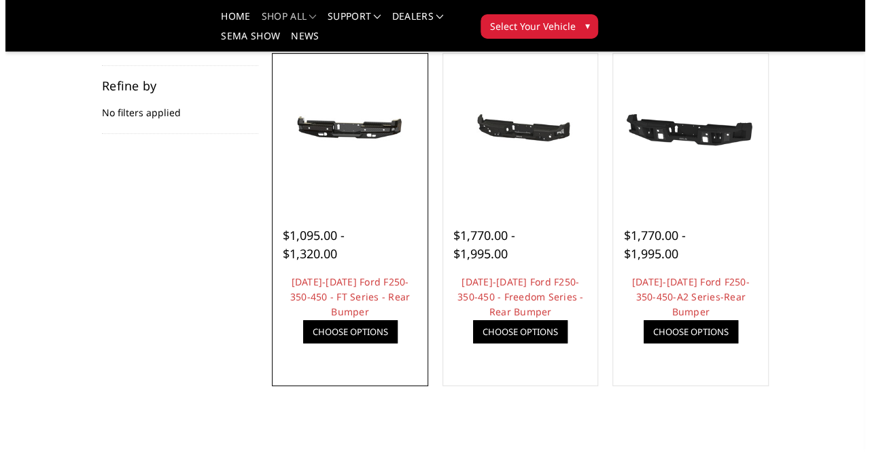
scroll to position [237, 0]
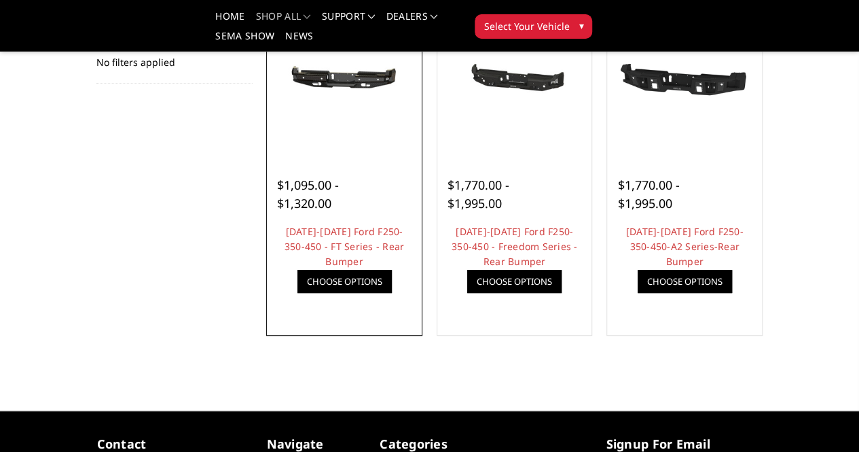
click at [0, 0] on link "Quick view" at bounding box center [0, 0] width 0 height 0
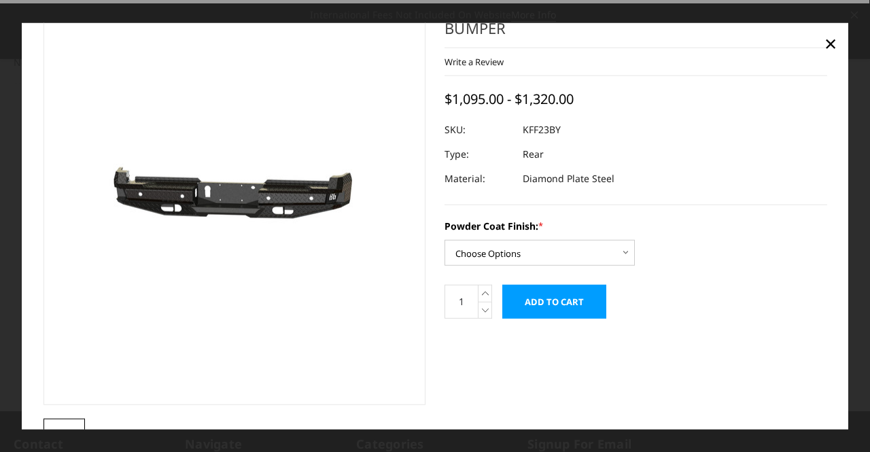
scroll to position [105, 0]
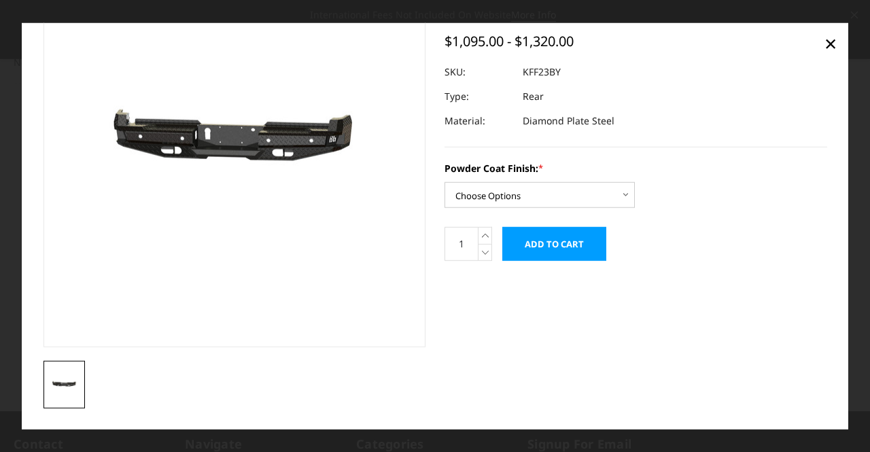
click at [82, 372] on link at bounding box center [64, 385] width 42 height 48
click at [621, 195] on select "Choose Options Bare Metal Gloss Black Powder Coat Textured Black Powder Coat" at bounding box center [539, 195] width 190 height 26
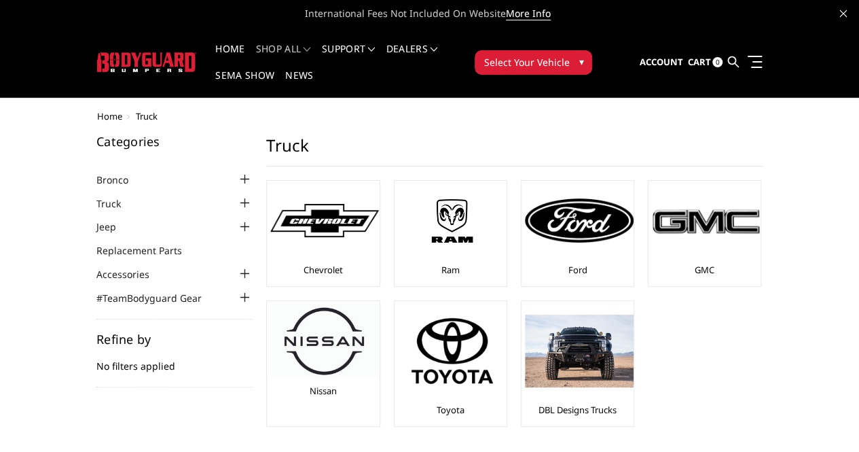
scroll to position [68, 0]
